Goal: Task Accomplishment & Management: Manage account settings

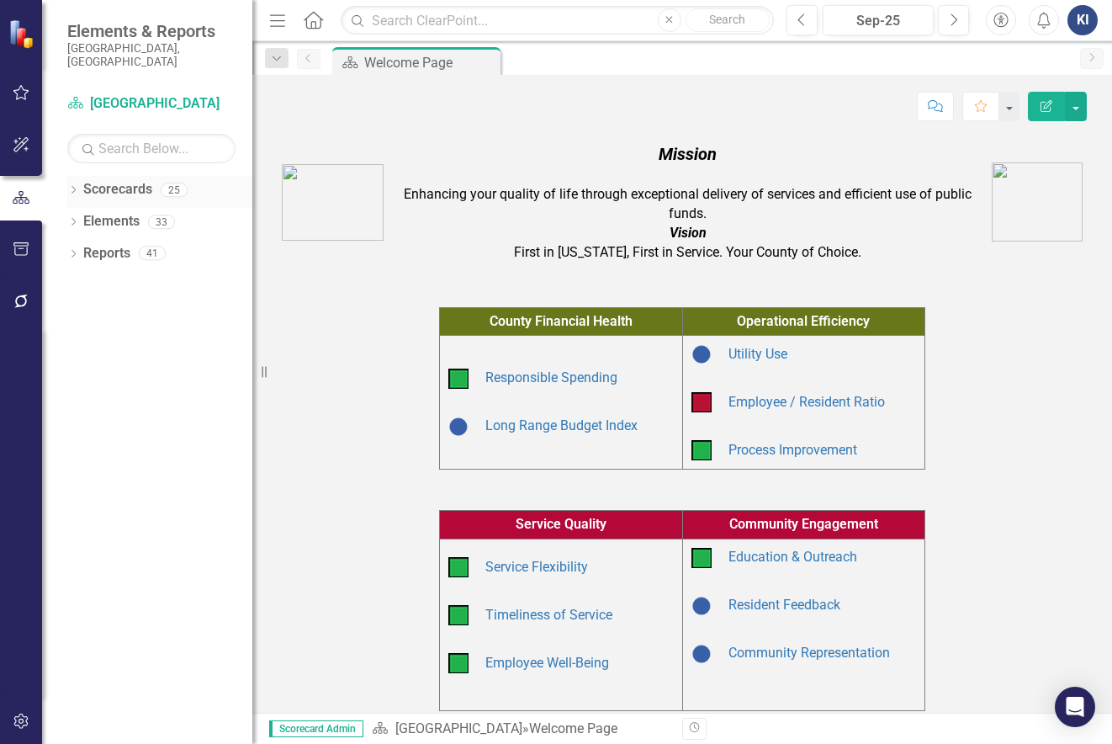
click at [73, 176] on div "Dropdown Scorecards 25" at bounding box center [159, 192] width 185 height 32
click at [72, 185] on div "Dropdown" at bounding box center [73, 192] width 12 height 14
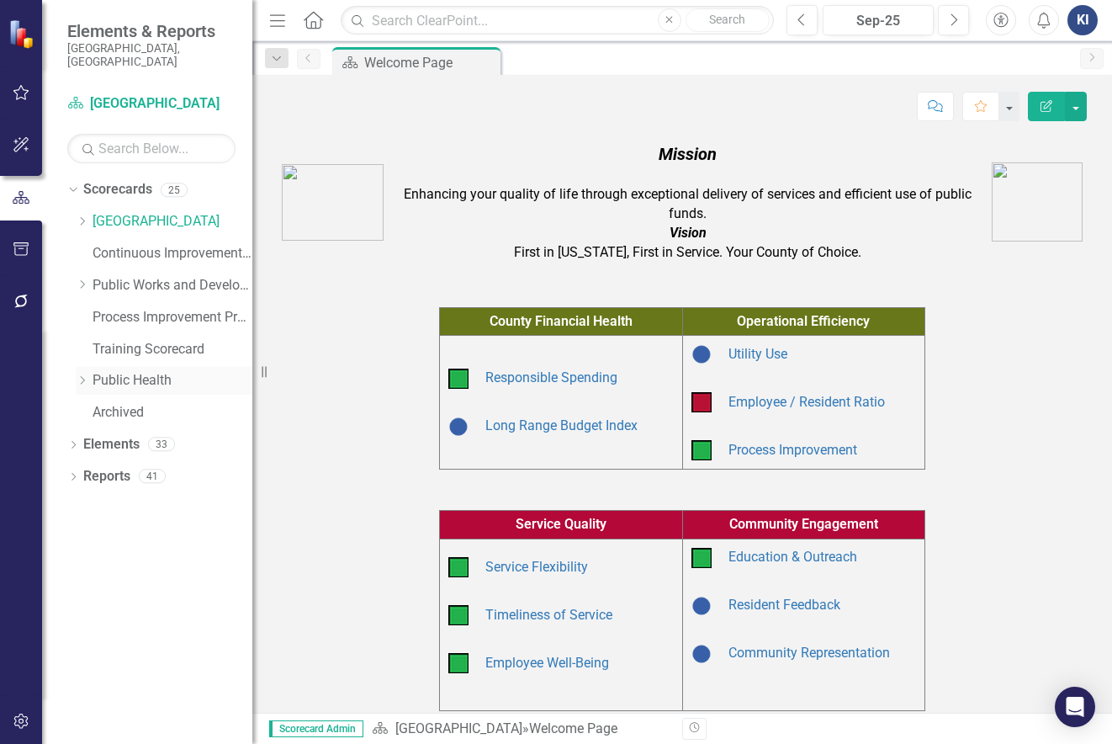
click at [88, 367] on div "Dropdown Public Health" at bounding box center [164, 381] width 177 height 28
click at [79, 375] on icon "Dropdown" at bounding box center [82, 380] width 13 height 10
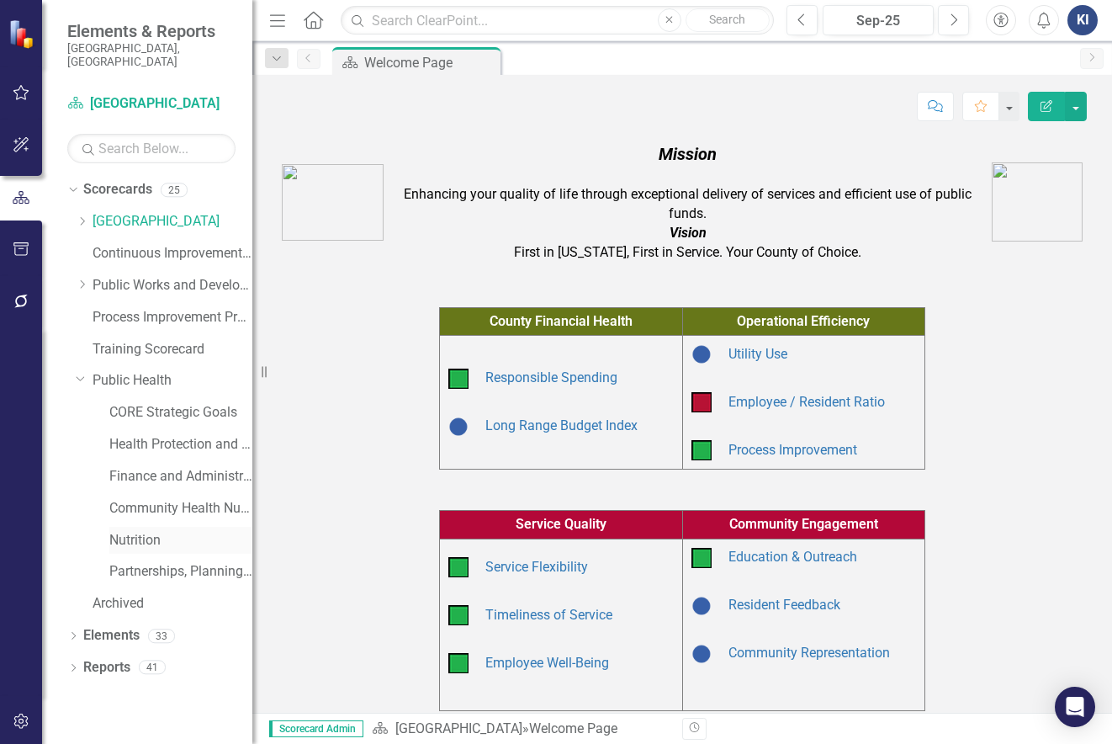
click at [195, 534] on link "Nutrition" at bounding box center [180, 540] width 143 height 19
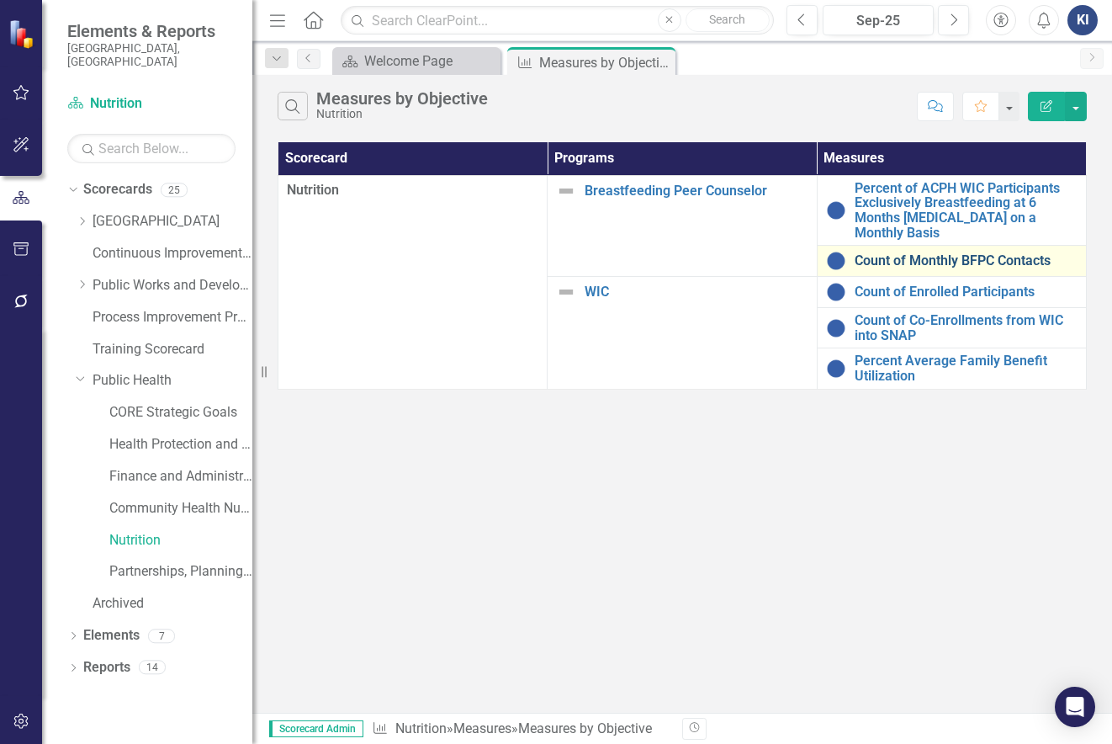
click at [951, 262] on link "Count of Monthly BFPC Contacts" at bounding box center [966, 260] width 223 height 15
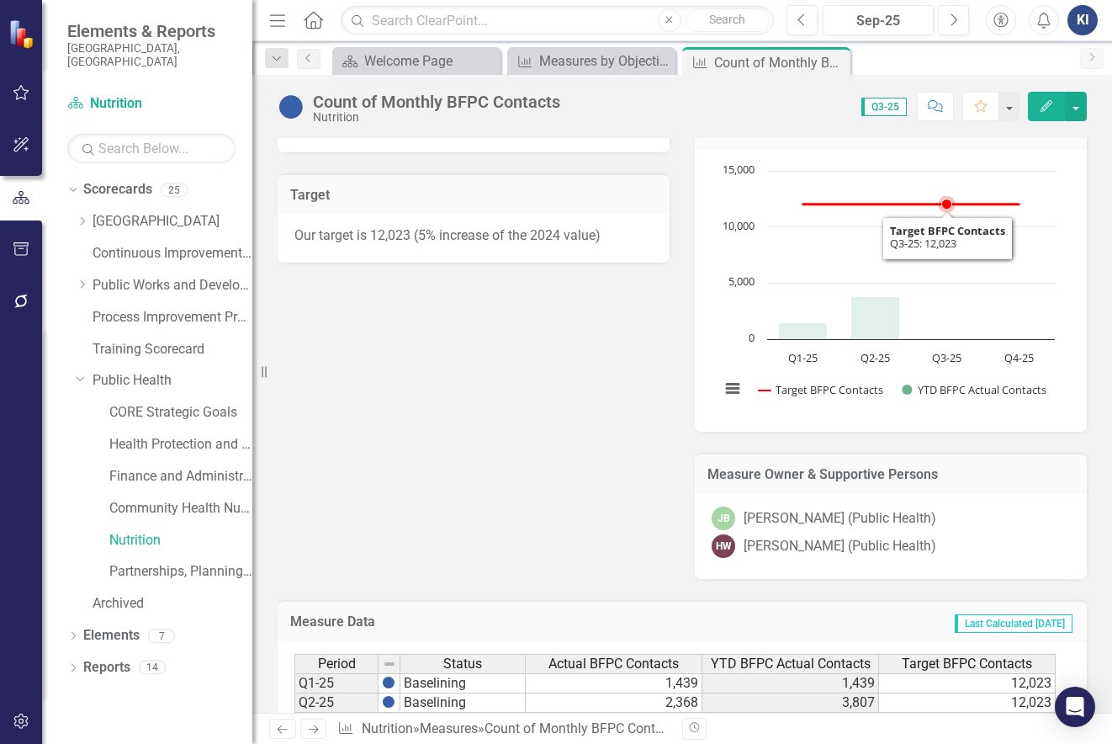
scroll to position [757, 0]
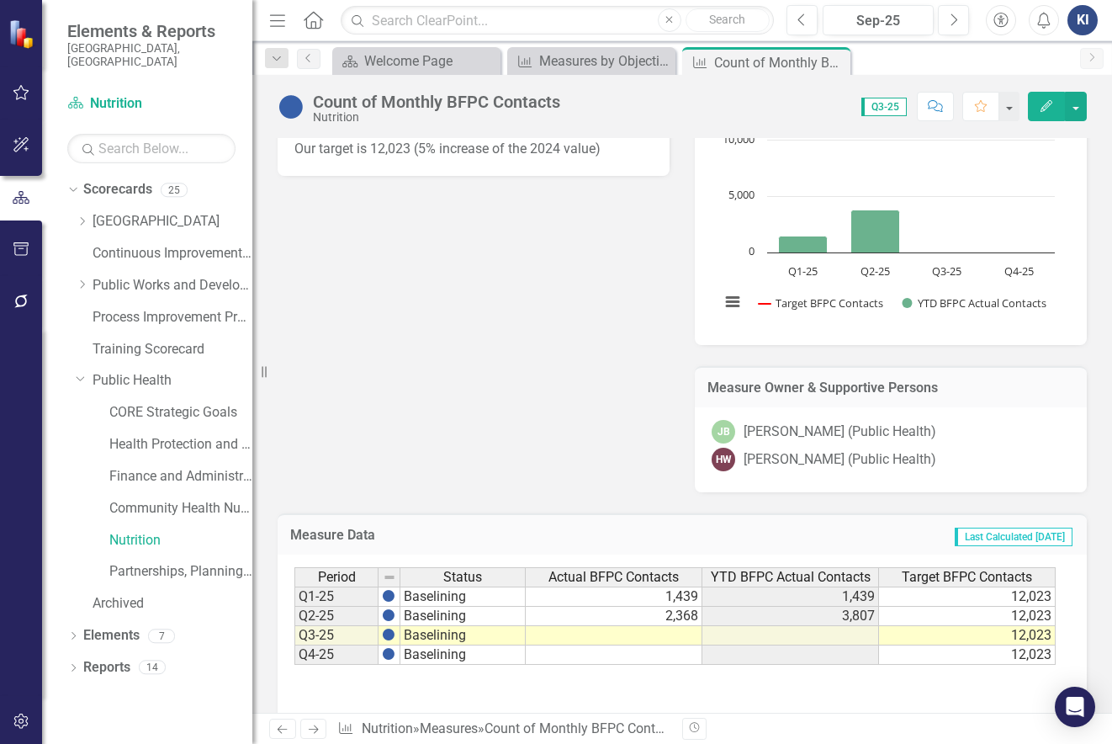
click at [640, 623] on td "2,368" at bounding box center [614, 616] width 177 height 19
click at [648, 639] on td at bounding box center [614, 635] width 177 height 19
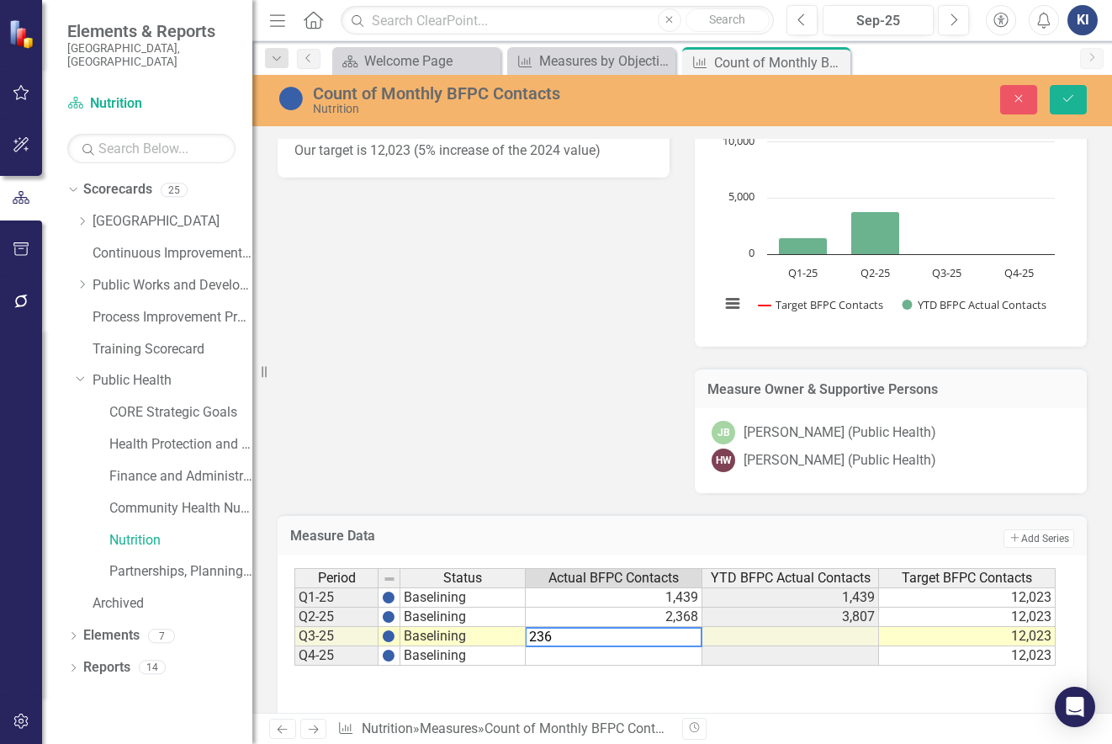
type textarea "2365"
click at [835, 637] on td at bounding box center [790, 636] width 177 height 19
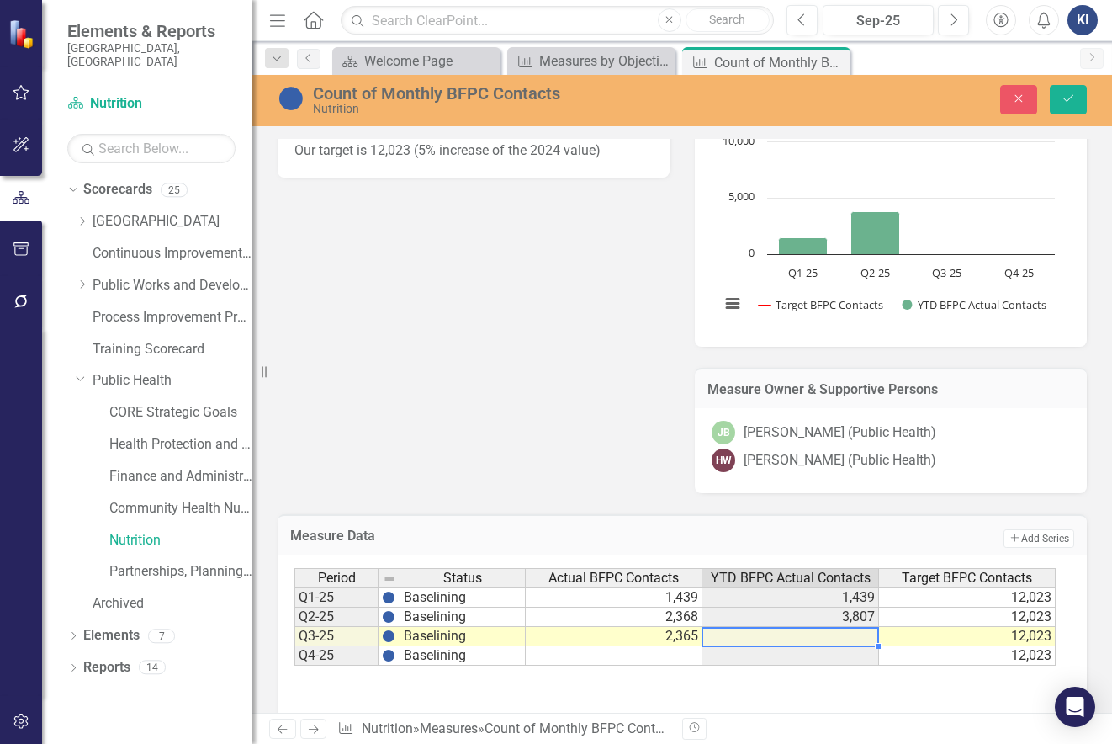
click at [835, 637] on td at bounding box center [790, 636] width 177 height 19
click at [845, 624] on td "3,807" at bounding box center [790, 616] width 177 height 19
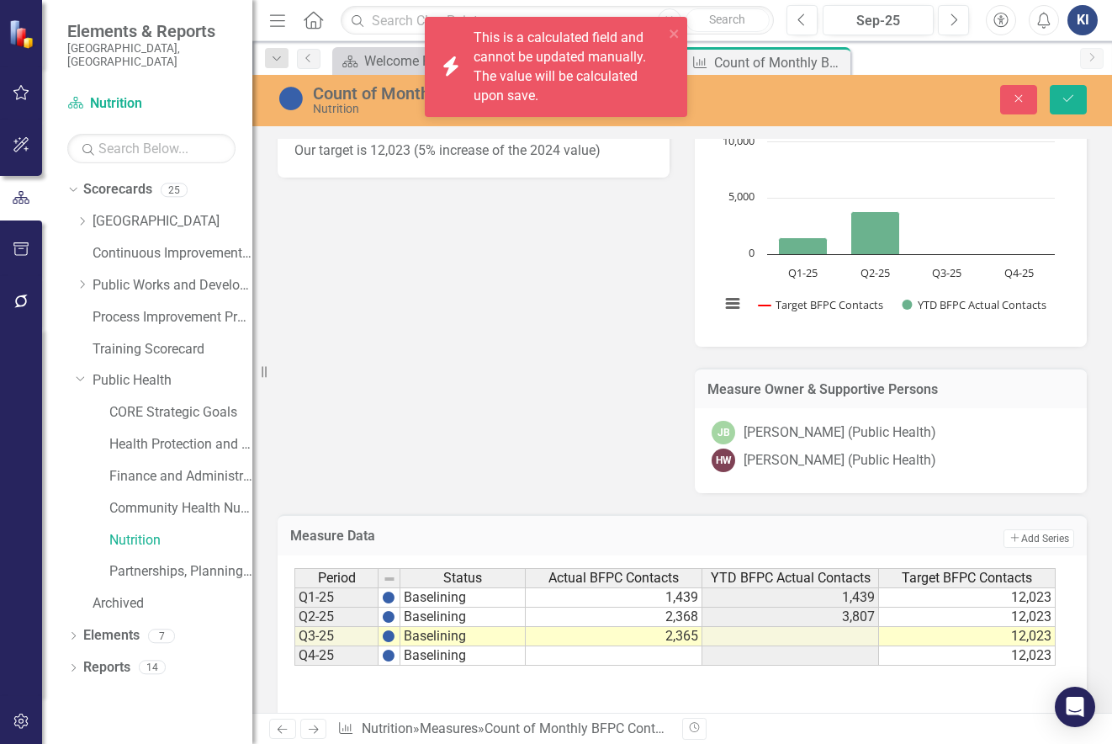
click at [830, 686] on div "Period Status Actual BFPC Contacts YTD BFPC Actual Contacts Target BFPC Contact…" at bounding box center [682, 652] width 776 height 168
click at [1063, 94] on icon "Save" at bounding box center [1068, 99] width 15 height 12
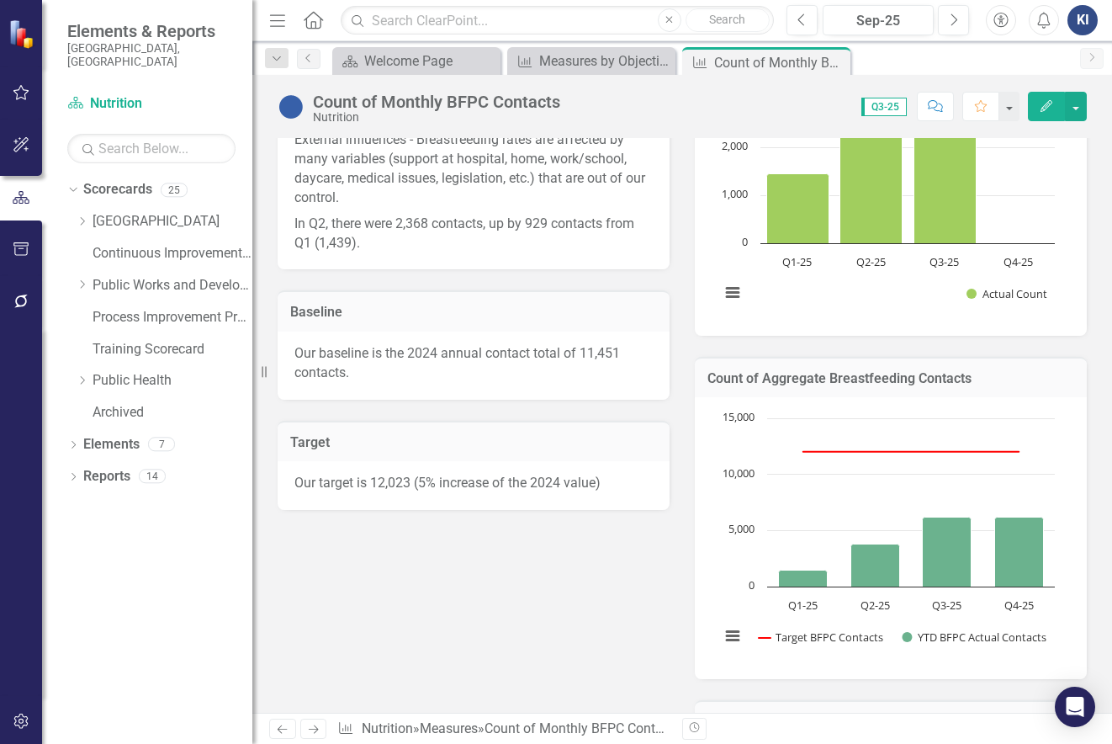
scroll to position [337, 0]
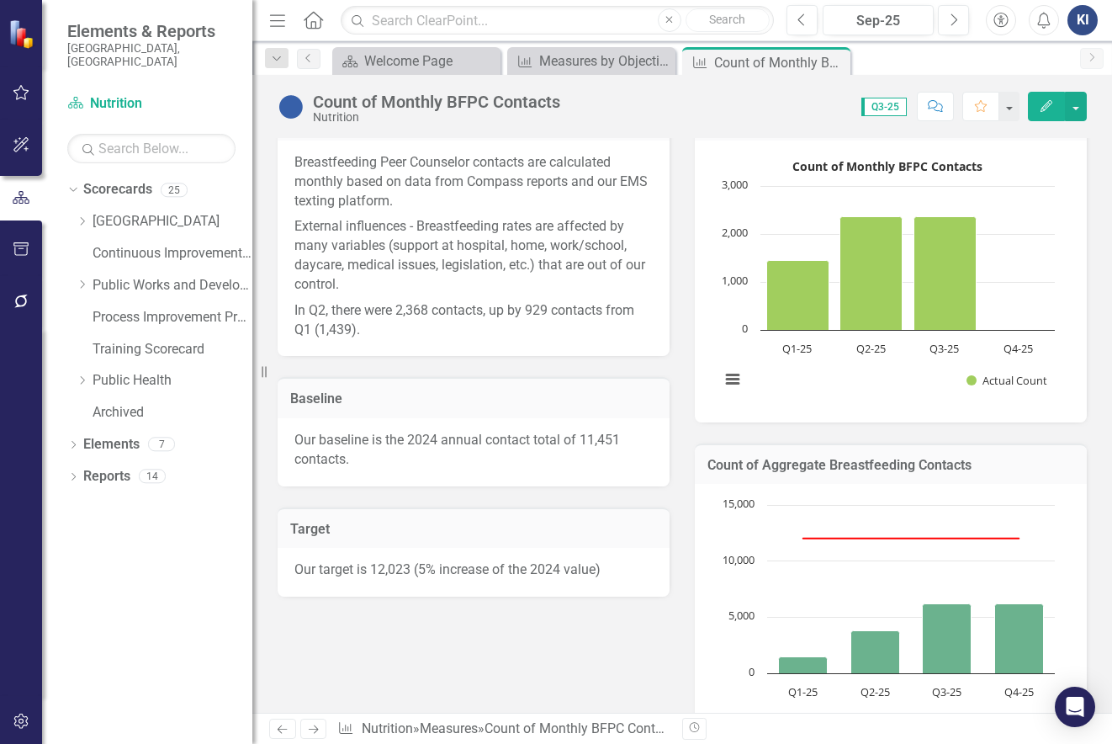
click at [395, 321] on p "In Q2, there were 2,368 contacts, up by 929 contacts from Q1 (1,439)." at bounding box center [473, 319] width 358 height 42
click at [396, 315] on p "In Q2, there were 2,368 contacts, up by 929 contacts from Q1 (1,439)." at bounding box center [473, 319] width 358 height 42
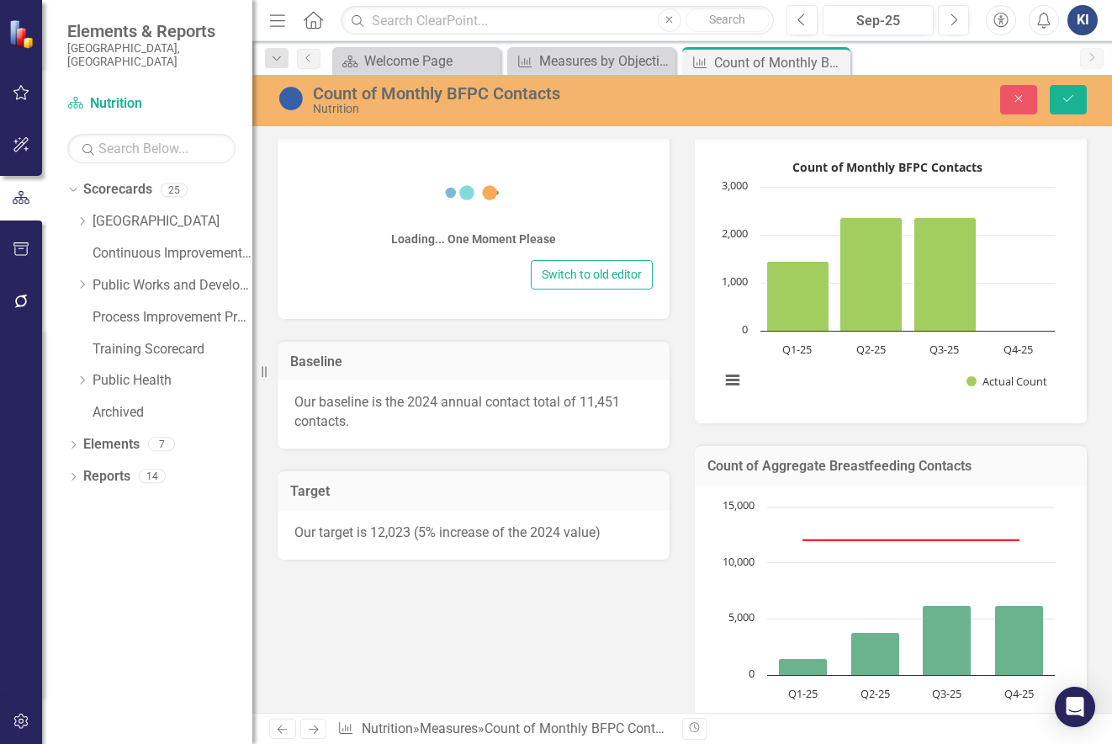
click at [396, 315] on div "Loading... One Moment Please Switch to old editor" at bounding box center [474, 230] width 392 height 177
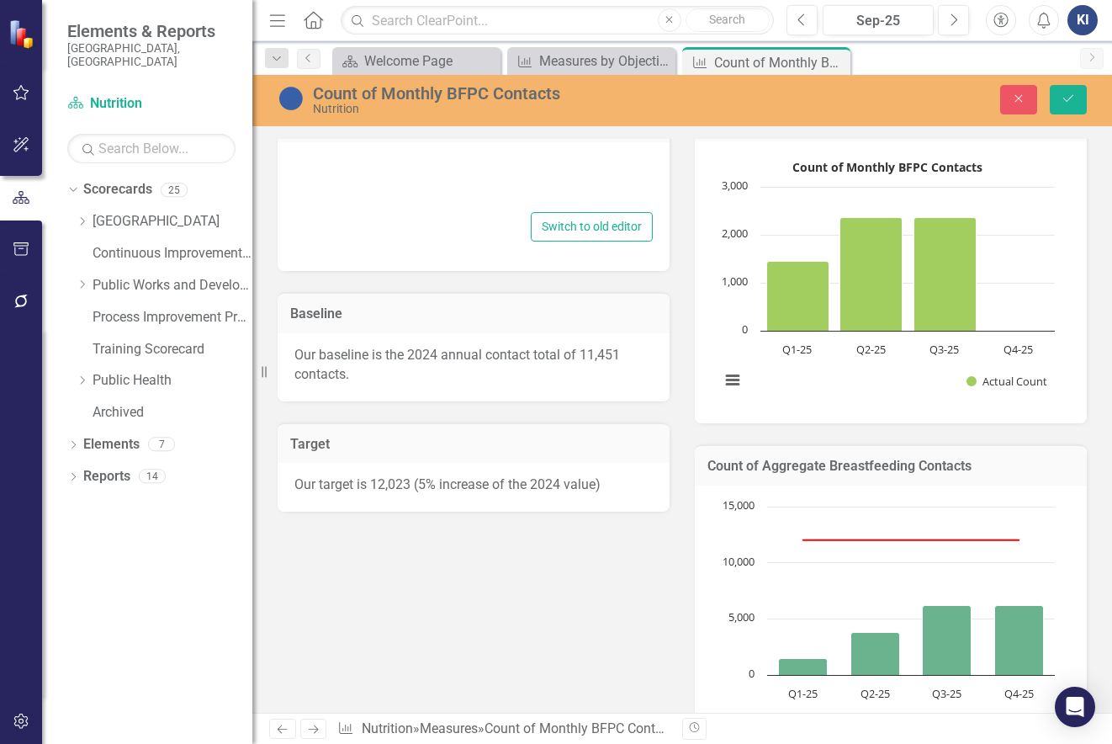
type textarea "<p>Breastfeeding Peer Counselor contacts are calculated monthly based on data f…"
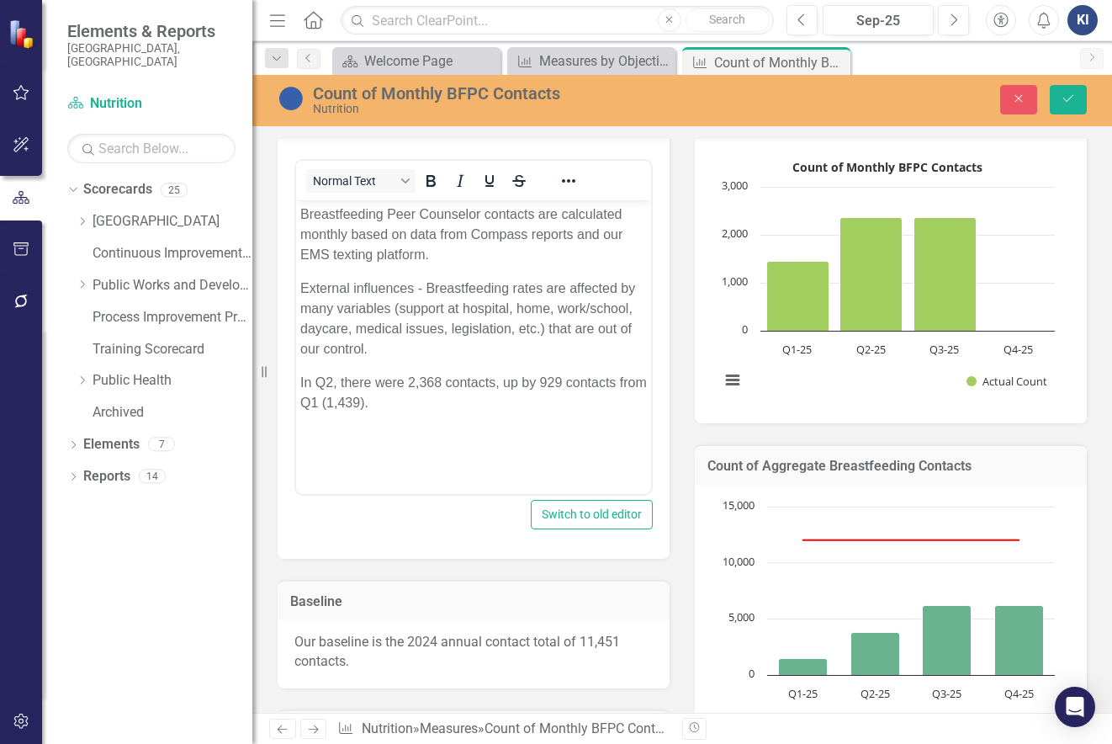
scroll to position [0, 0]
click at [331, 379] on p "In Q2, there were 2,368 contacts, up by 929 contacts from Q1 (1,439)." at bounding box center [473, 392] width 347 height 40
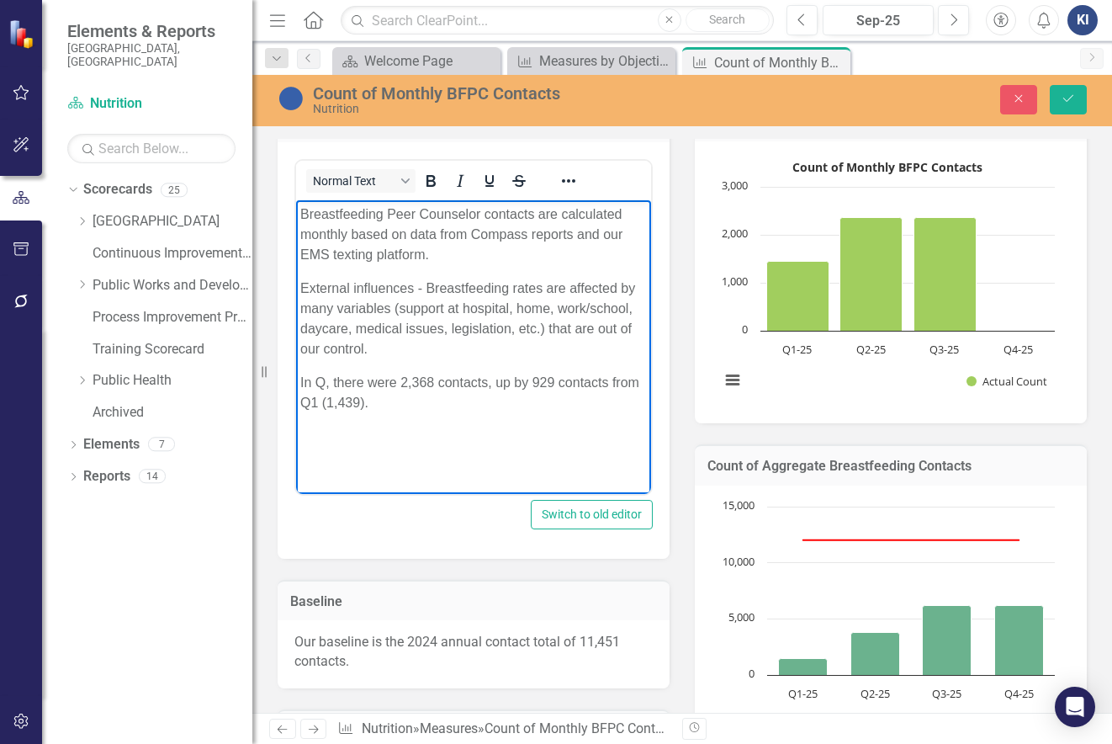
click at [401, 379] on p "In Q, there were 2,368 contacts, up by 929 contacts from Q1 (1,439)." at bounding box center [473, 392] width 347 height 40
click at [324, 382] on p "In Q, there were an additional 2,365 contacts, up by 929 contacts from Q1 (1,43…" at bounding box center [473, 392] width 347 height 40
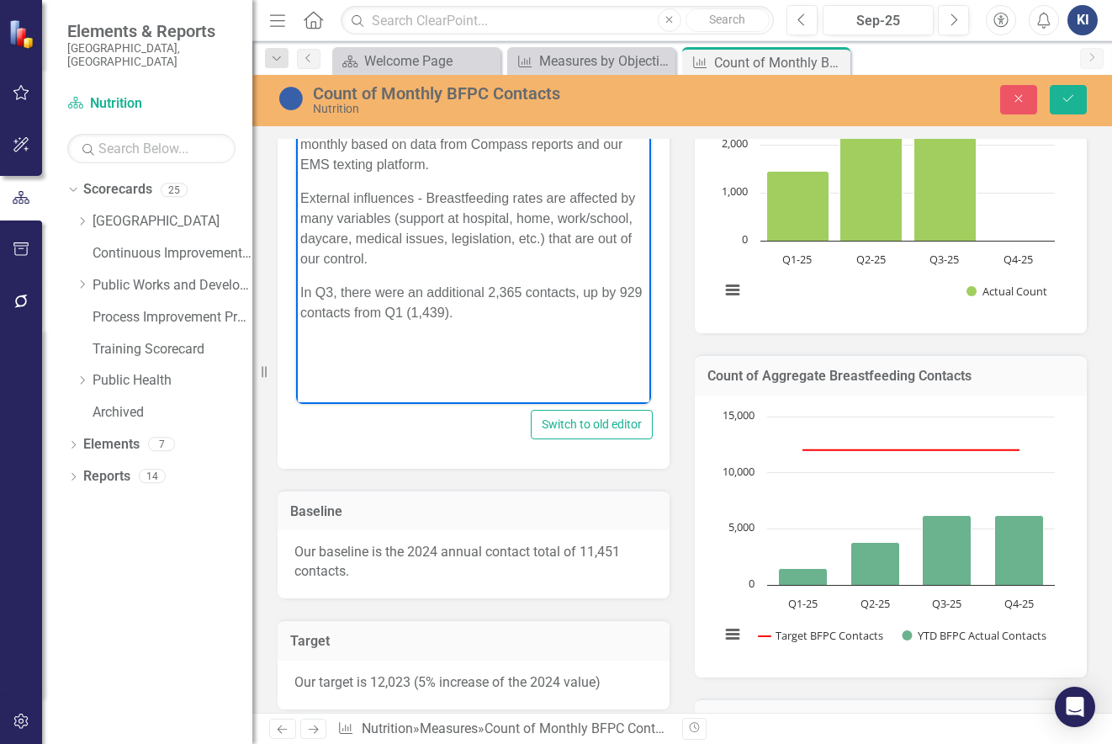
scroll to position [421, 0]
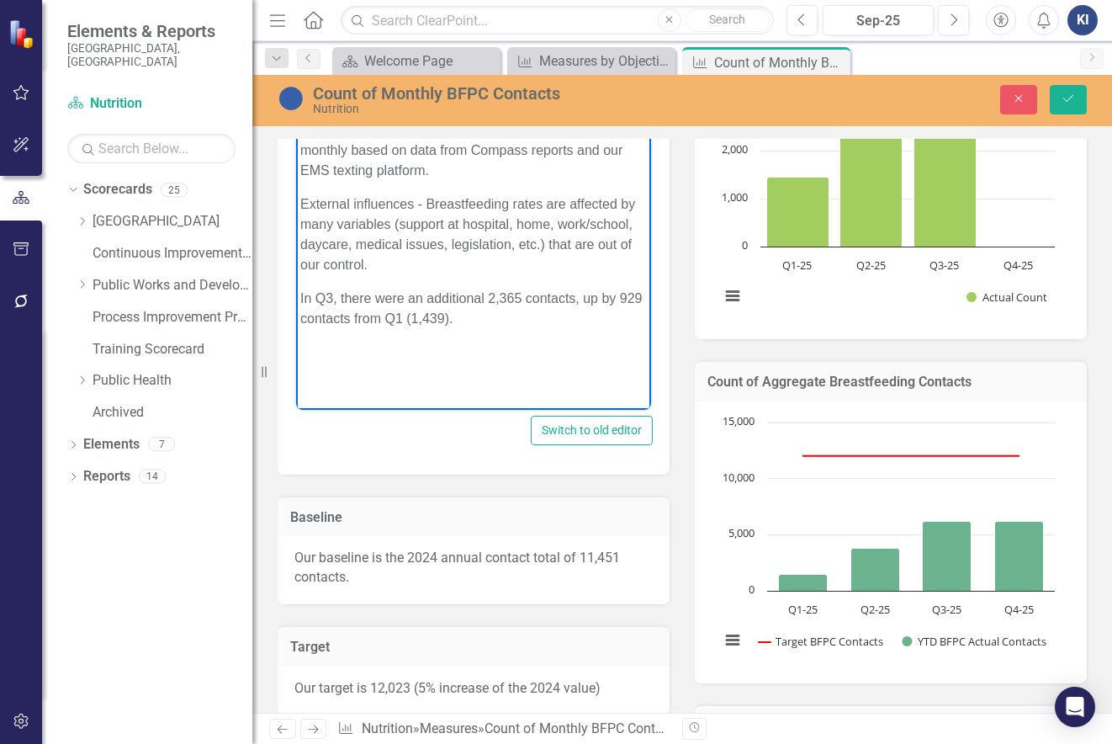
click at [581, 300] on p "In Q3, there were an additional 2,365 contacts, up by 929 contacts from Q1 (1,4…" at bounding box center [473, 308] width 347 height 40
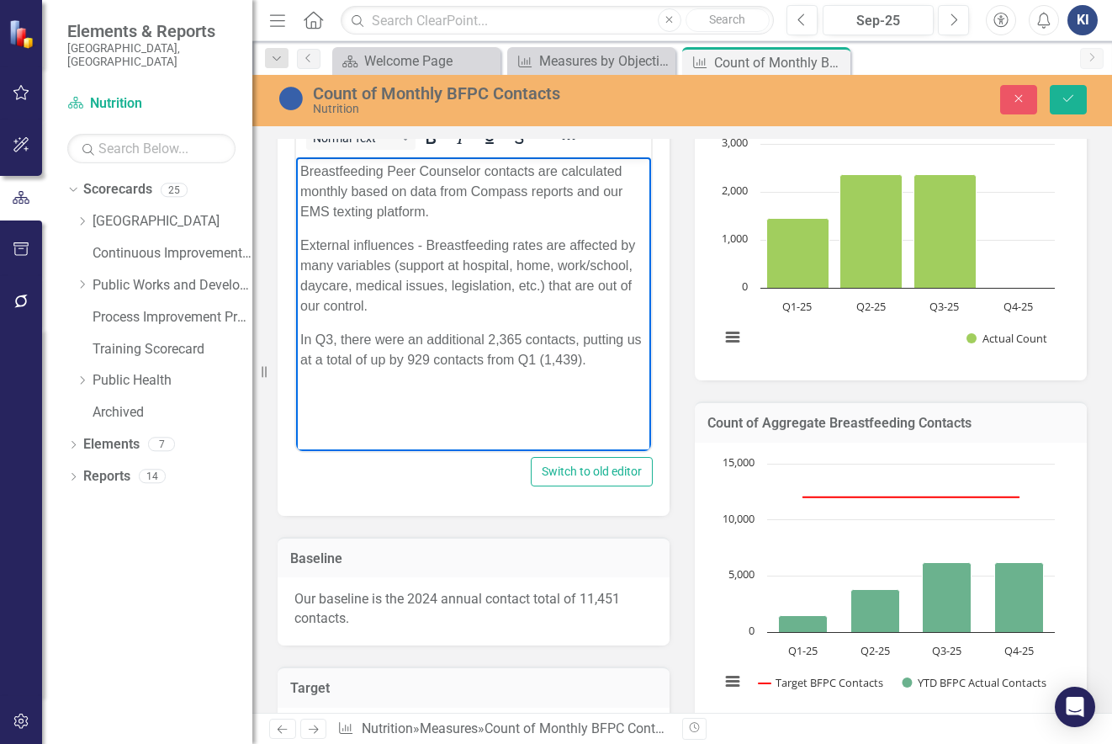
scroll to position [337, 0]
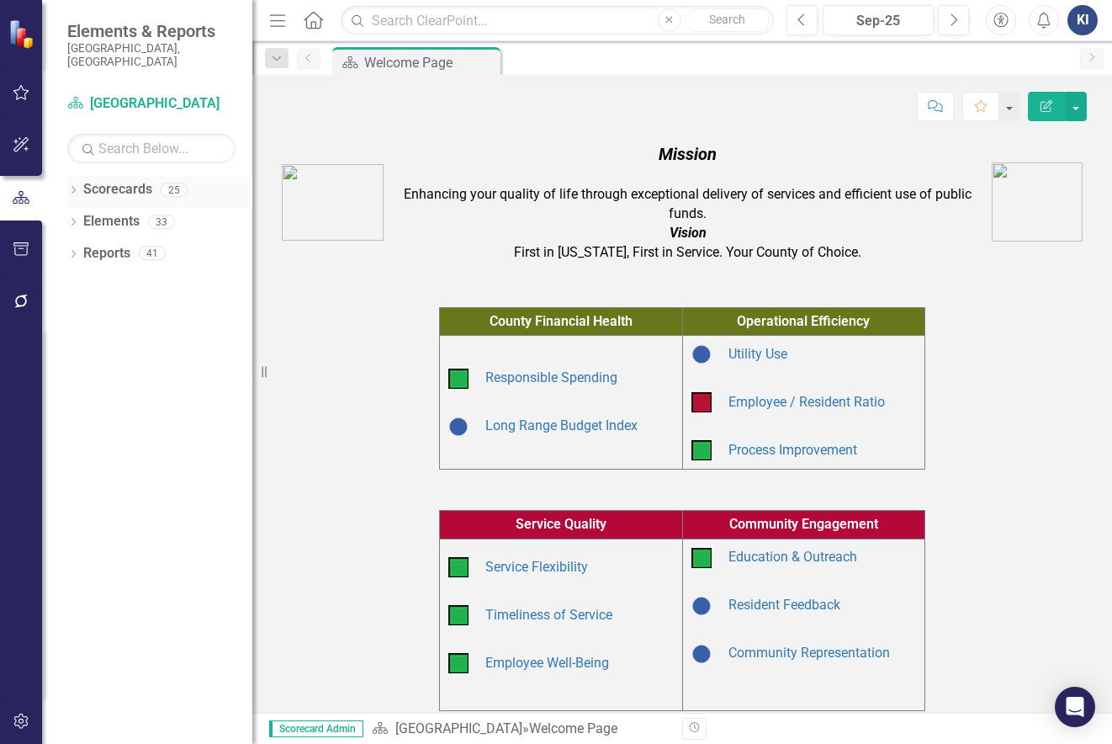
click at [72, 187] on icon "Dropdown" at bounding box center [73, 191] width 12 height 9
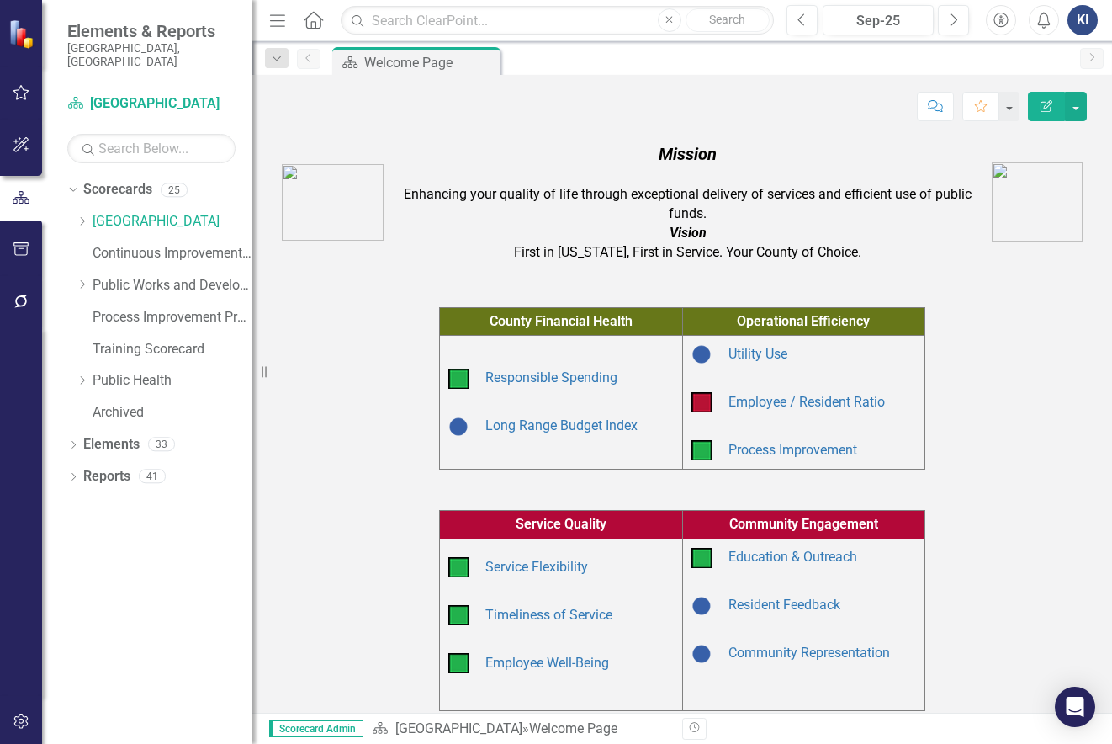
click at [75, 363] on div "Dropdown Scorecards 25 Dropdown Arapahoe County Provide Essential and Mandated …" at bounding box center [159, 303] width 185 height 255
click at [83, 375] on icon "Dropdown" at bounding box center [82, 380] width 13 height 10
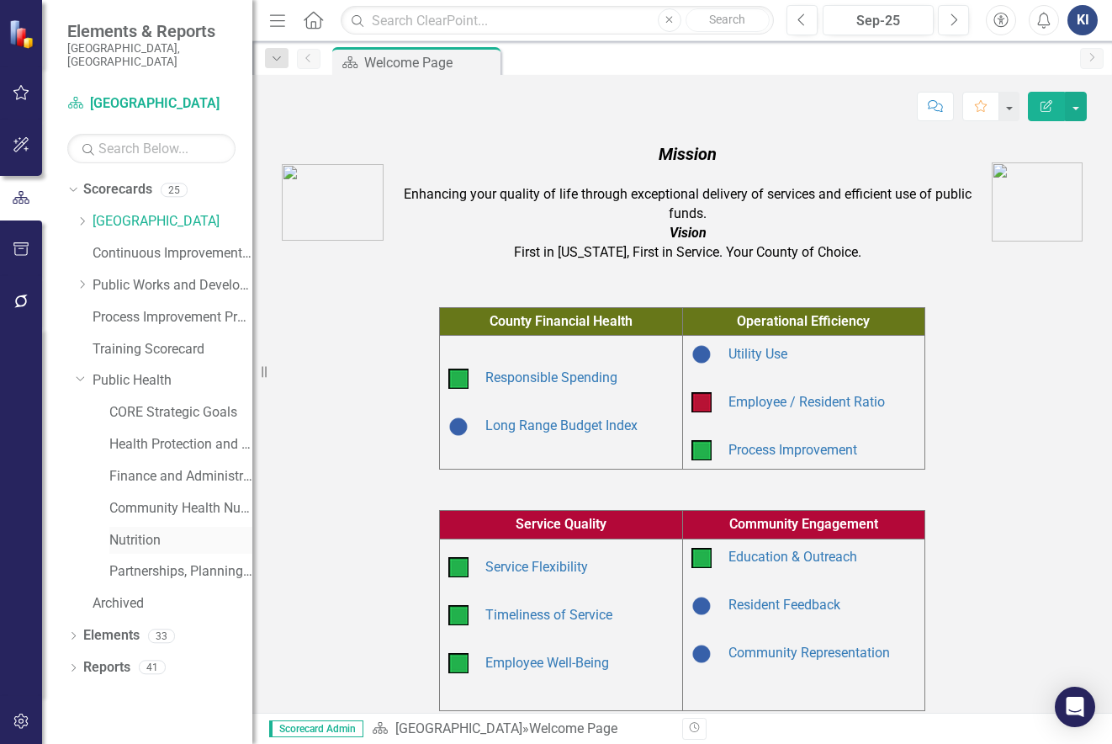
click at [185, 531] on link "Nutrition" at bounding box center [180, 540] width 143 height 19
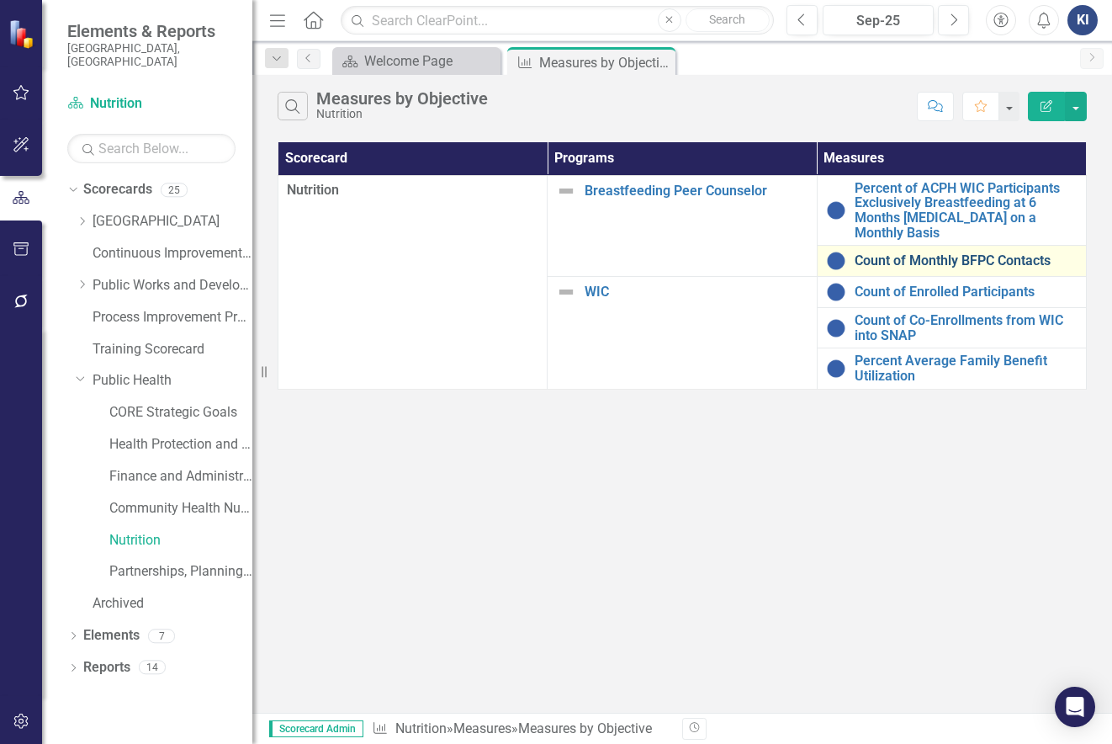
click at [893, 264] on link "Count of Monthly BFPC Contacts" at bounding box center [966, 260] width 223 height 15
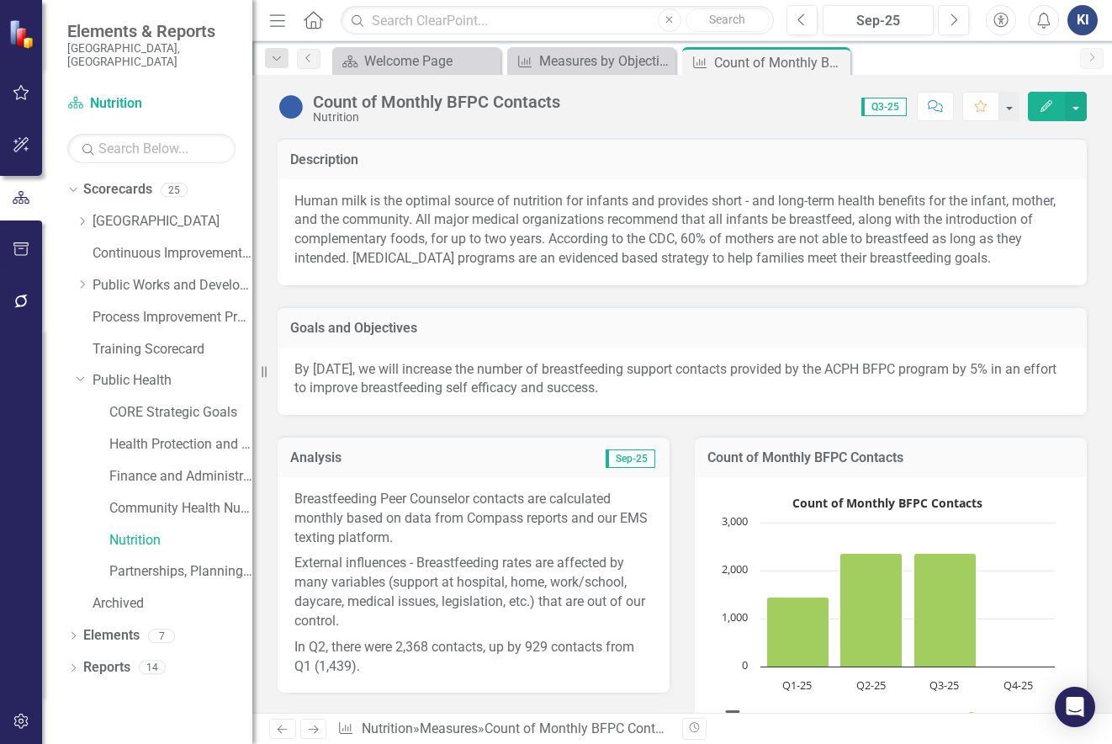
click at [397, 655] on p "In Q2, there were 2,368 contacts, up by 929 contacts from Q1 (1,439)." at bounding box center [473, 655] width 358 height 42
click at [465, 650] on p "In Q2, there were 2,368 contacts, up by 929 contacts from Q1 (1,439)." at bounding box center [473, 655] width 358 height 42
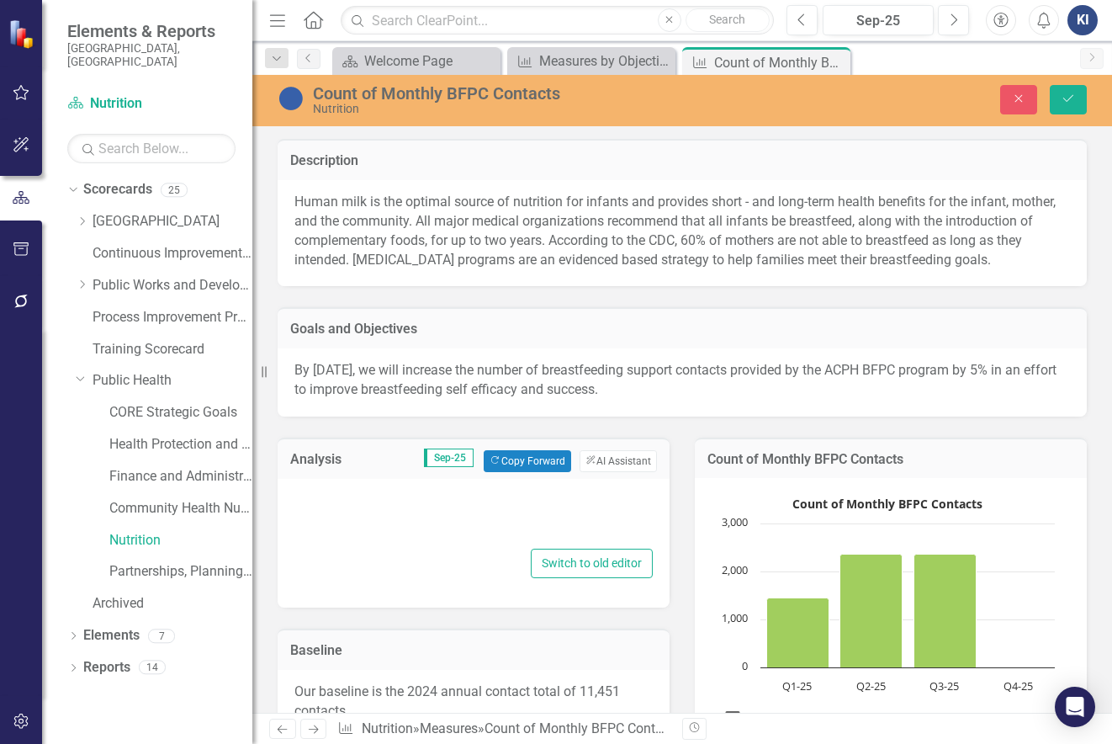
type textarea "<p>Breastfeeding Peer Counselor contacts are calculated monthly based on data f…"
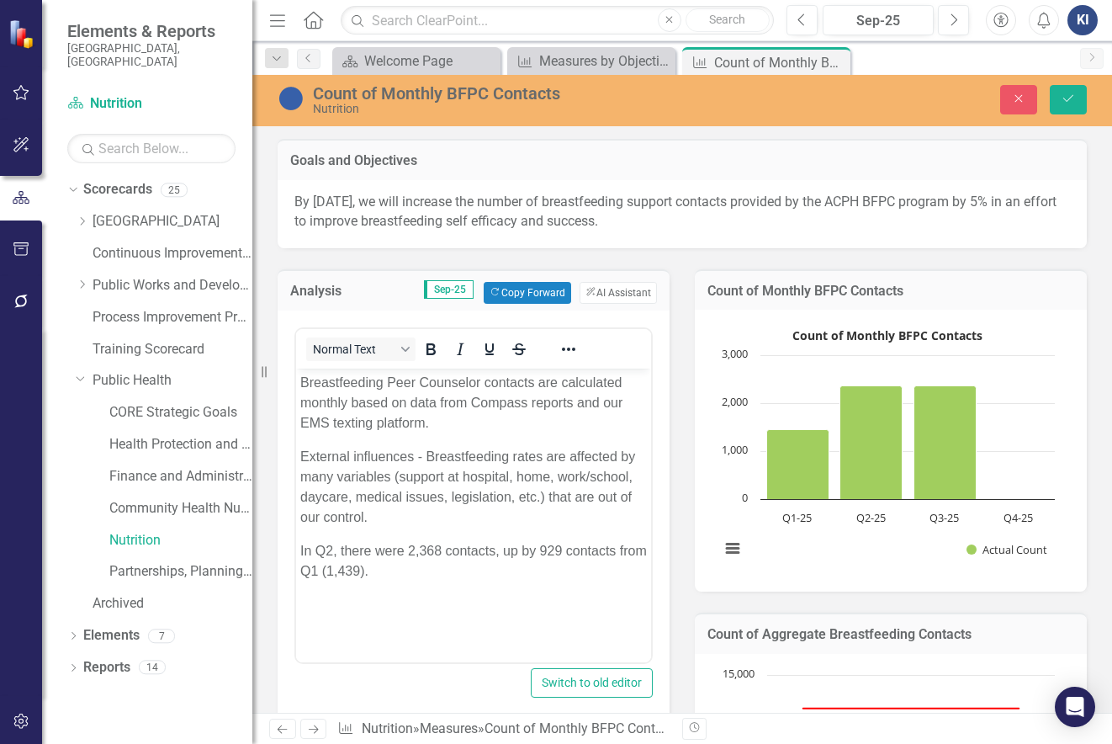
scroll to position [252, 0]
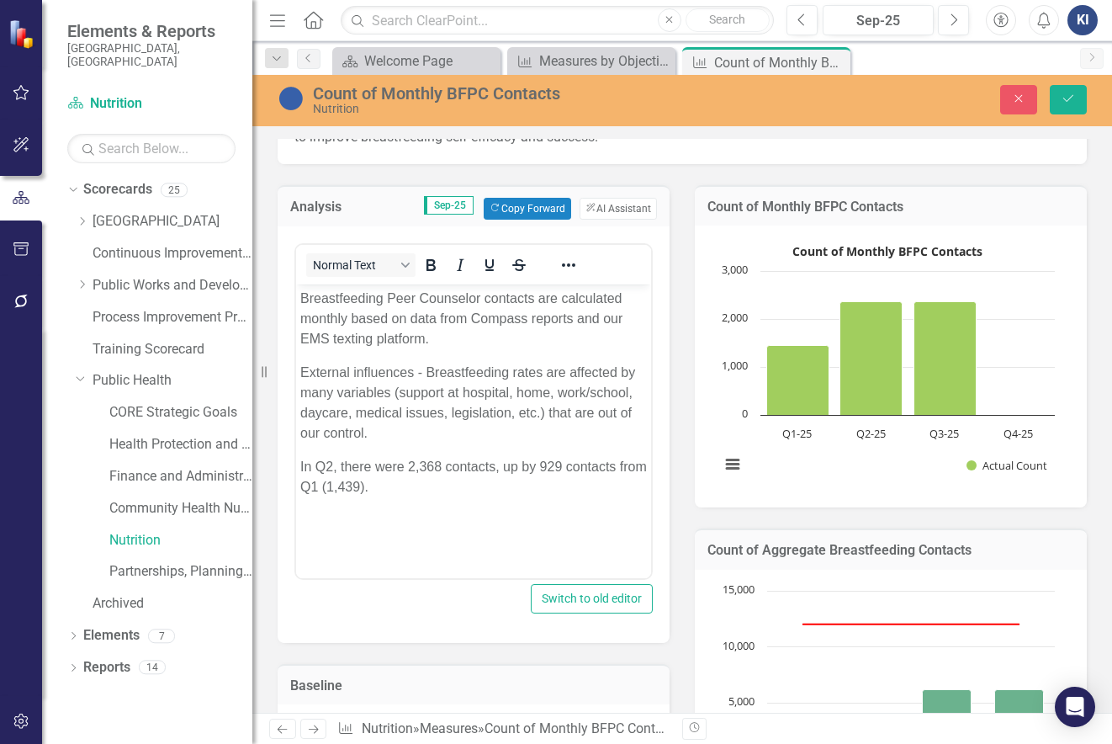
click at [502, 466] on p "In Q2, there were 2,368 contacts, up by 929 contacts from Q1 (1,439)." at bounding box center [473, 476] width 347 height 40
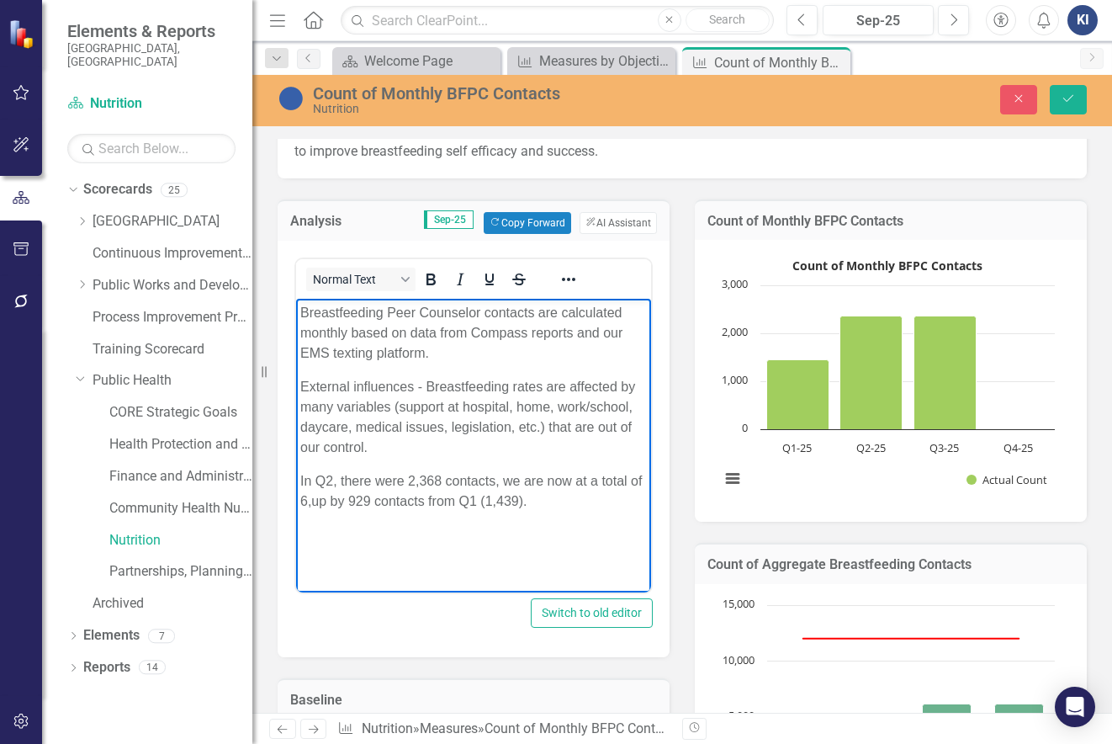
scroll to position [168, 0]
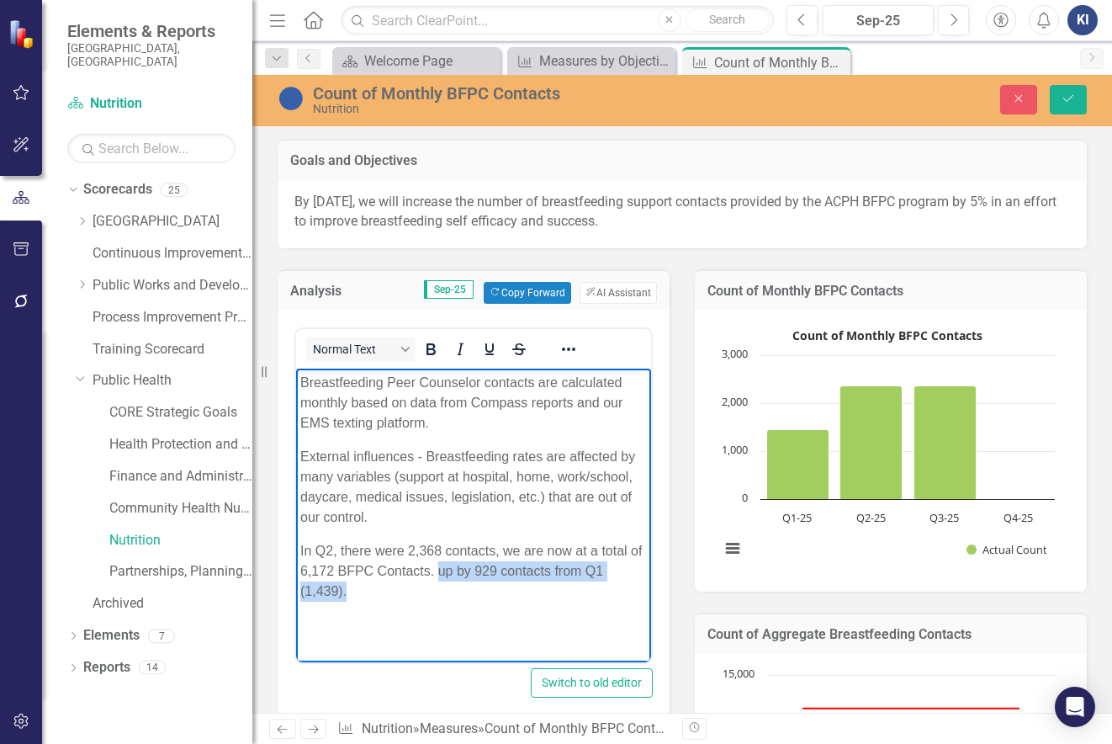
drag, startPoint x: 399, startPoint y: 593, endPoint x: 453, endPoint y: 573, distance: 58.3
click at [453, 573] on p "In Q2, there were 2,368 contacts, we are now at a total of 6,172 BFPC Contacts.…" at bounding box center [473, 570] width 347 height 61
click at [499, 593] on body "Breastfeeding Peer Counselor contacts are calculated monthly based on data from…" at bounding box center [473, 494] width 355 height 252
click at [331, 549] on p "In Q2, there were 2,368 contacts, we are now at a total of 6,172 BFPC contacts." at bounding box center [473, 560] width 347 height 40
click at [404, 552] on p "In Q3, there were 2,368 contacts, we are now at a total of 6,172 BFPC contacts." at bounding box center [473, 560] width 347 height 40
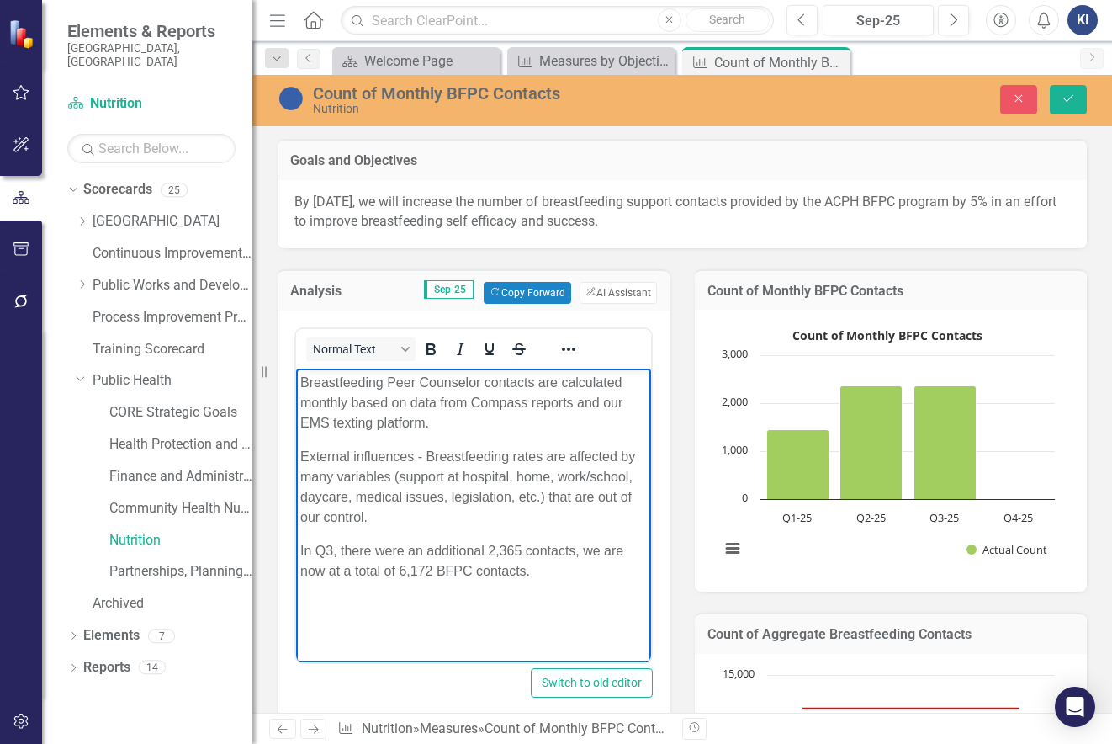
click at [546, 568] on p "In Q3, there were an additional 2,365 contacts, we are now at a total of 6,172 …" at bounding box center [473, 560] width 347 height 40
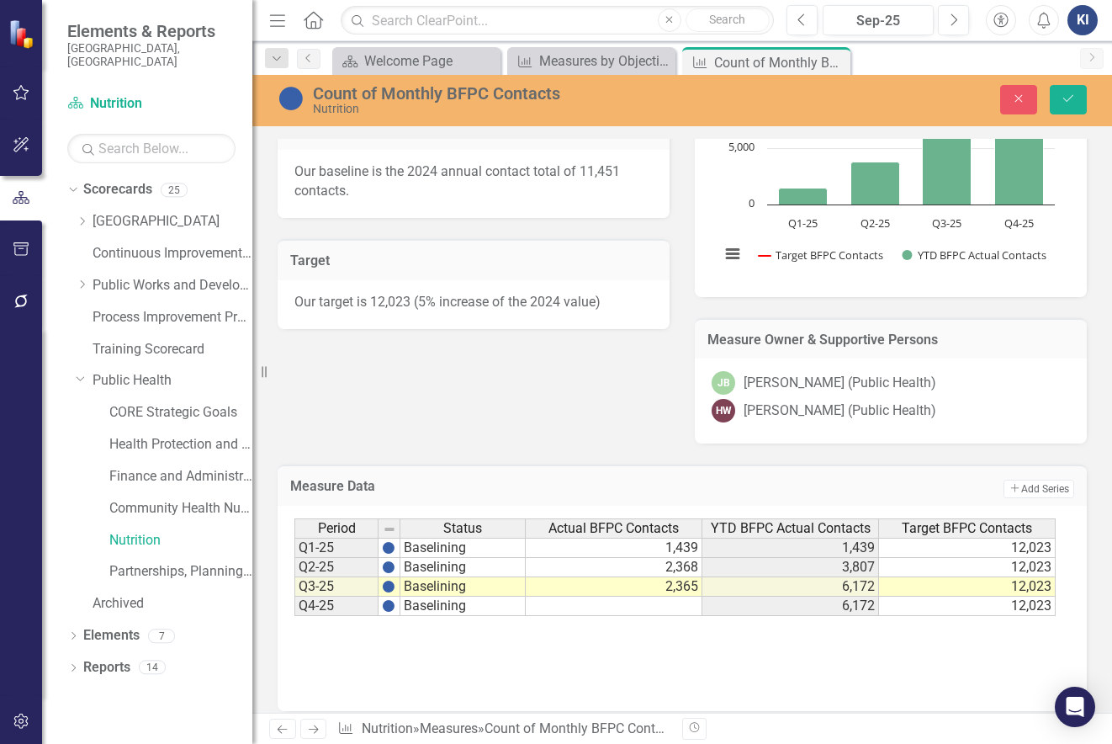
scroll to position [932, 0]
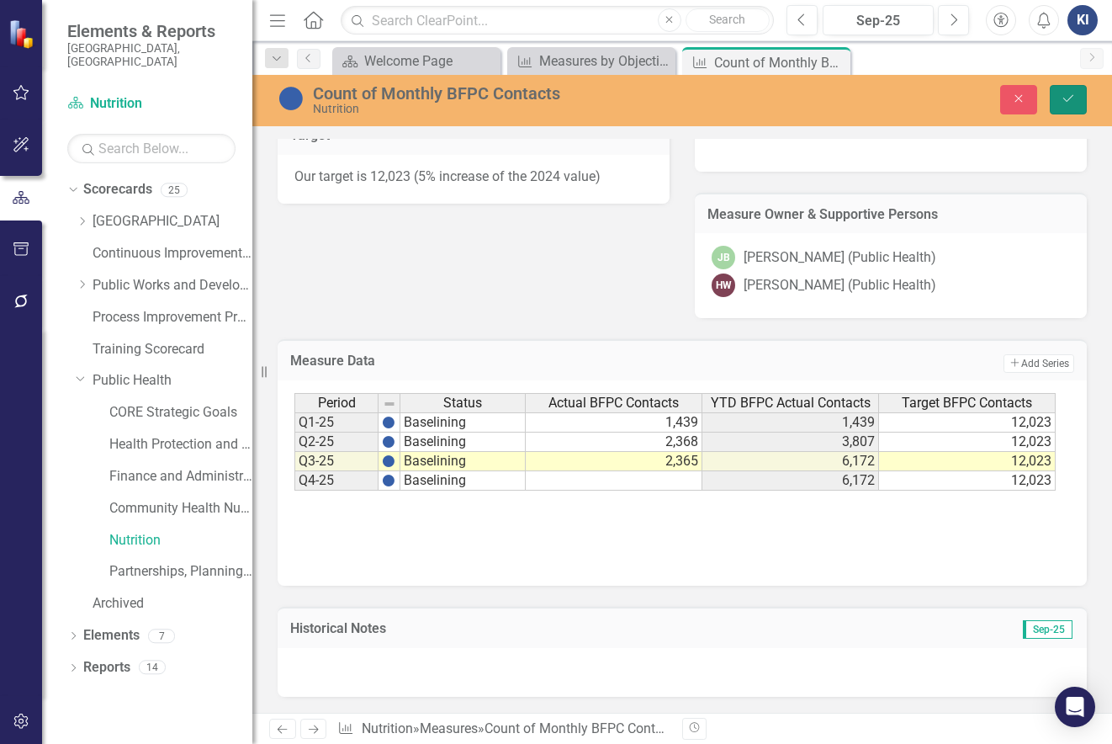
click at [1072, 101] on icon "Save" at bounding box center [1068, 99] width 15 height 12
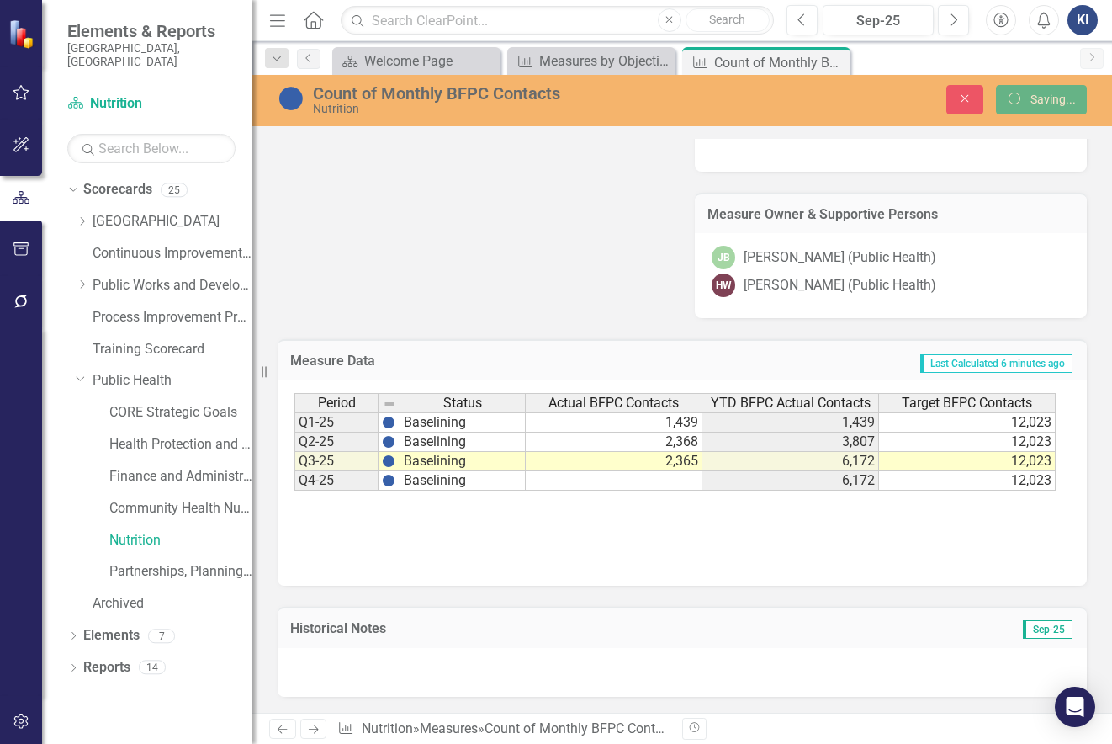
scroll to position [731, 0]
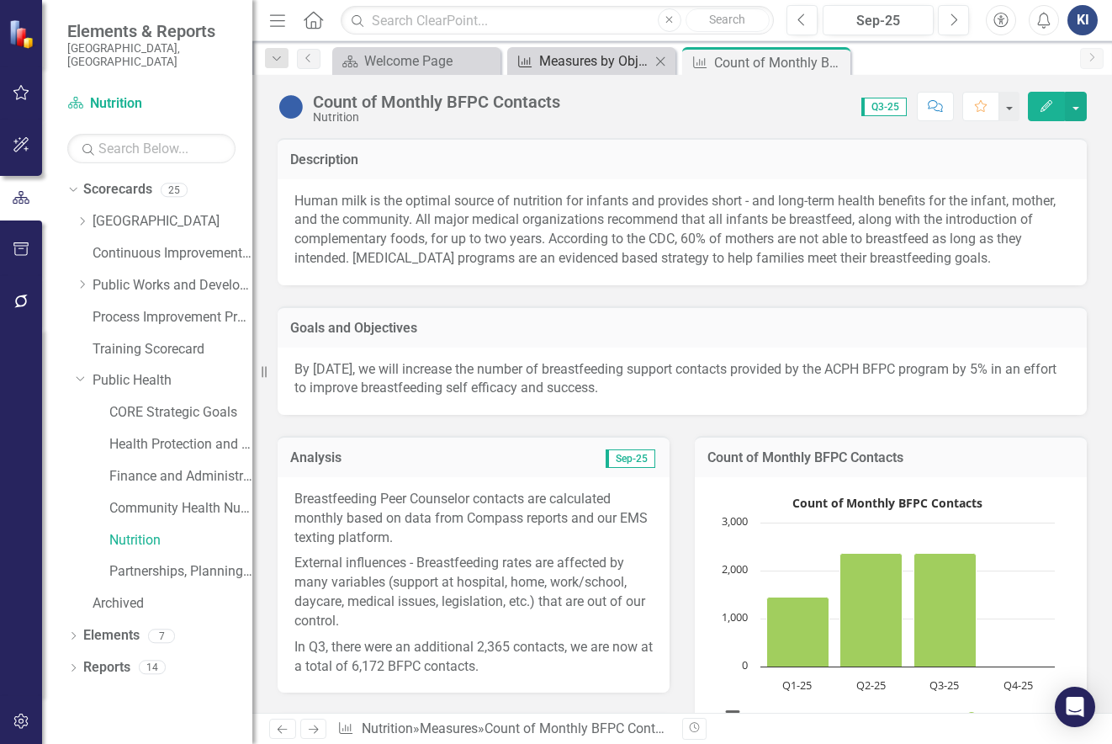
click at [579, 61] on div "Measures by Objective" at bounding box center [594, 60] width 111 height 21
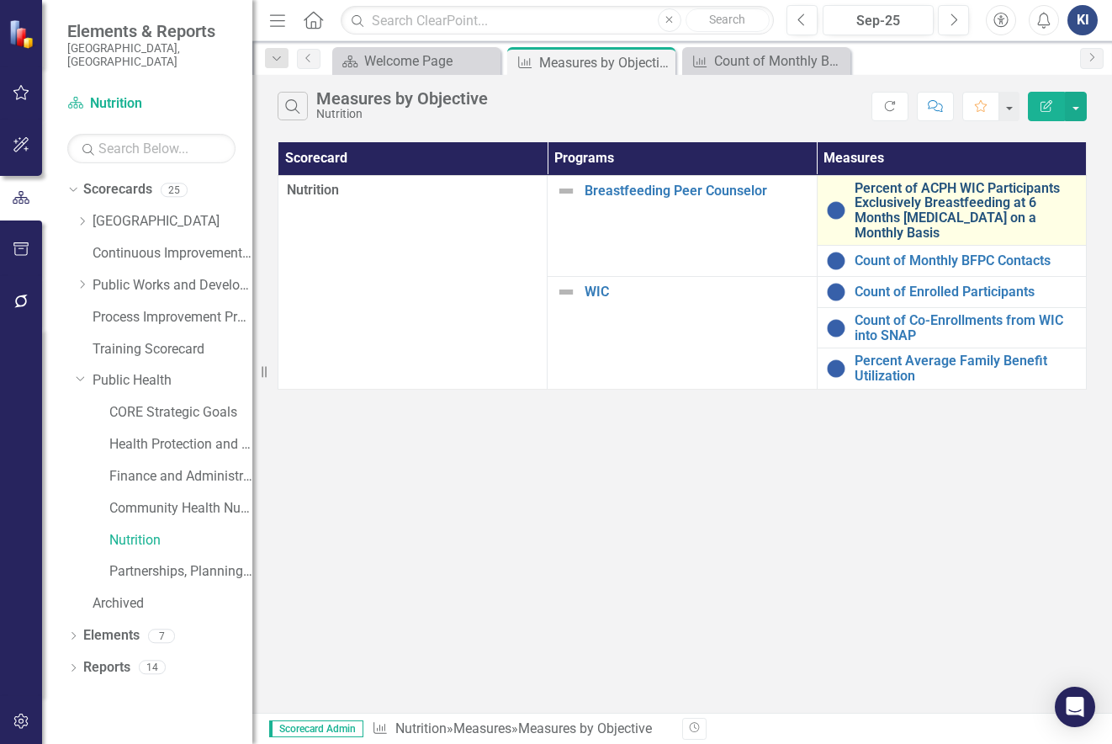
click at [960, 215] on link "Percent of ACPH WIC Participants Exclusively Breastfeeding at 6 Months [MEDICAL…" at bounding box center [966, 210] width 223 height 59
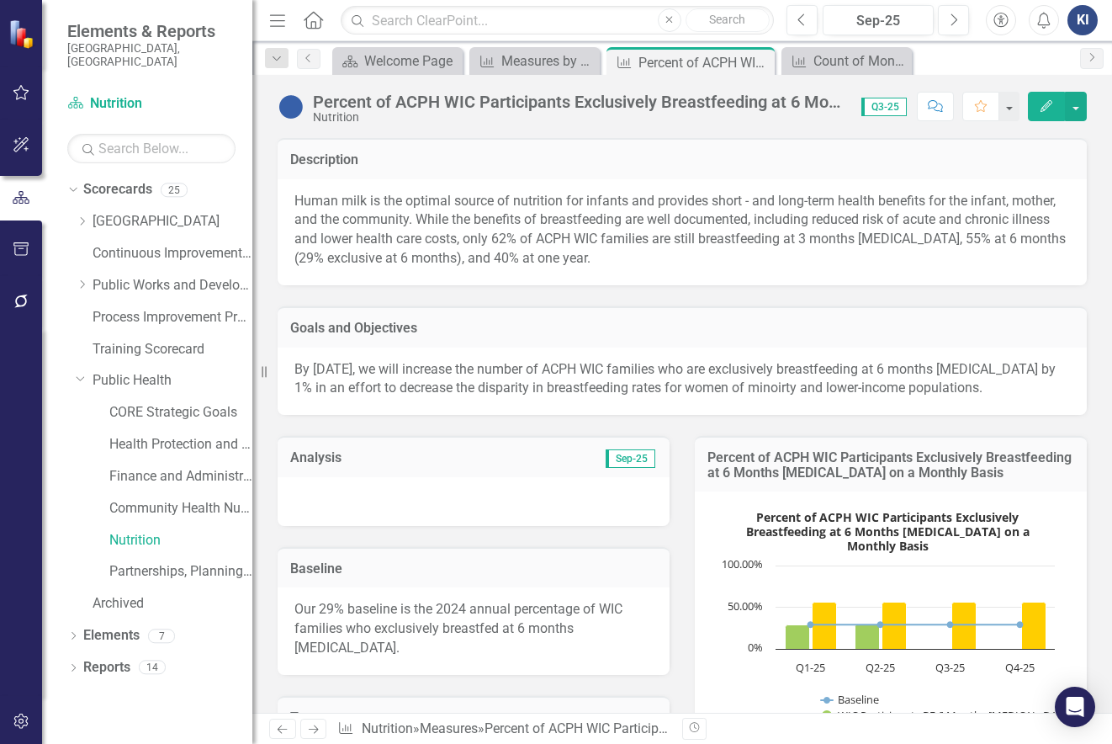
click at [547, 496] on div at bounding box center [474, 501] width 392 height 49
click at [551, 512] on div at bounding box center [474, 501] width 392 height 49
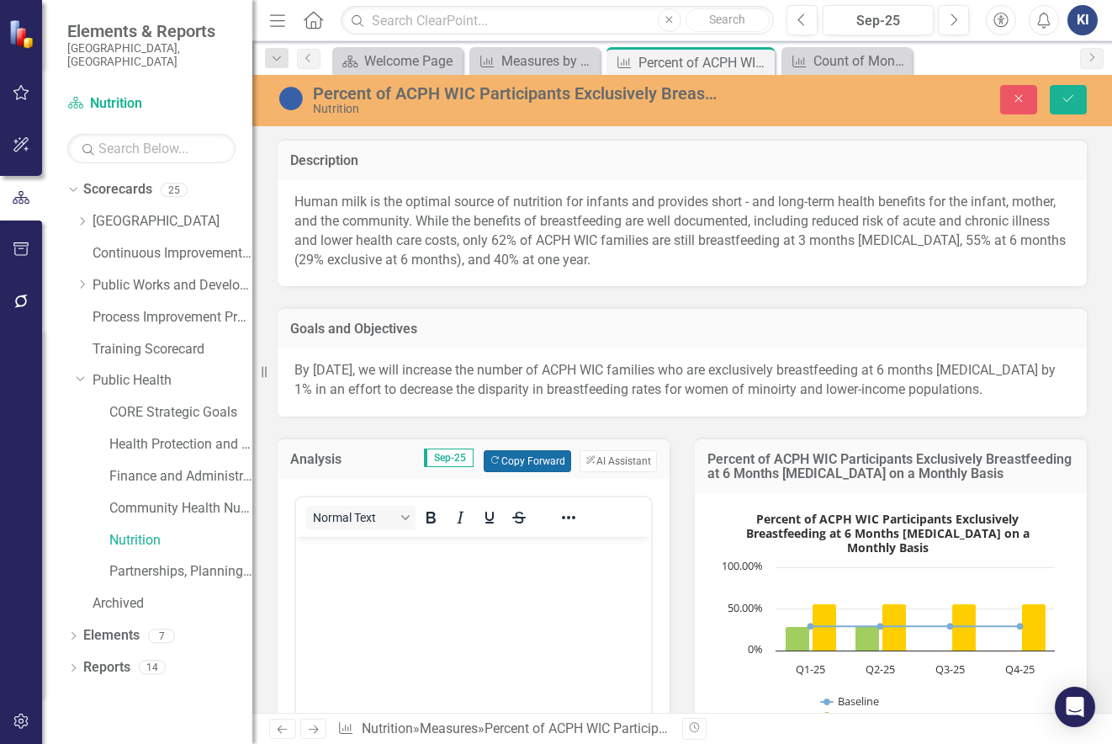
click at [543, 472] on button "Copy Forward Copy Forward" at bounding box center [527, 461] width 87 height 22
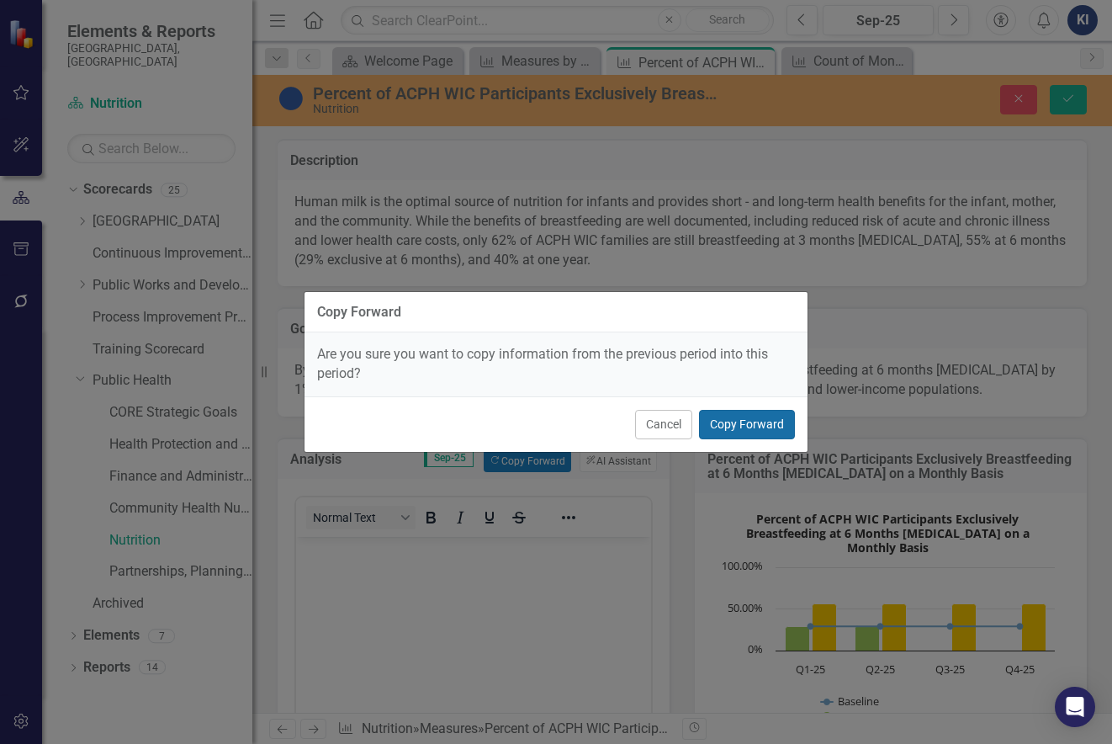
click at [734, 428] on button "Copy Forward" at bounding box center [747, 424] width 96 height 29
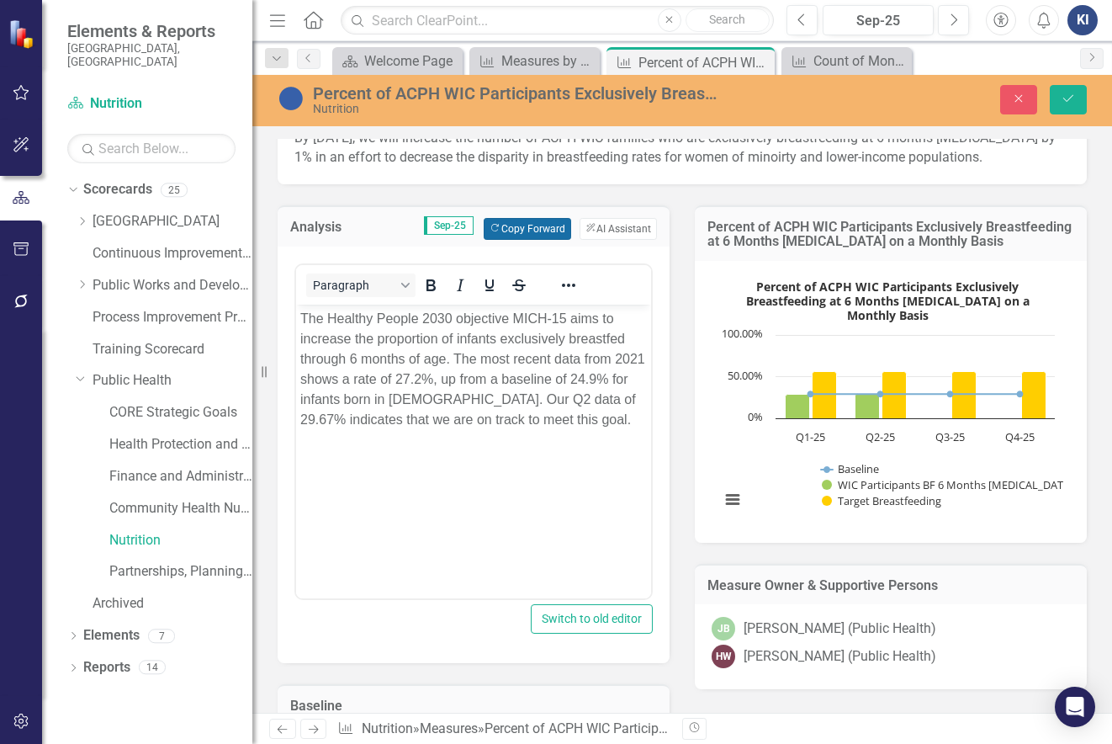
scroll to position [252, 0]
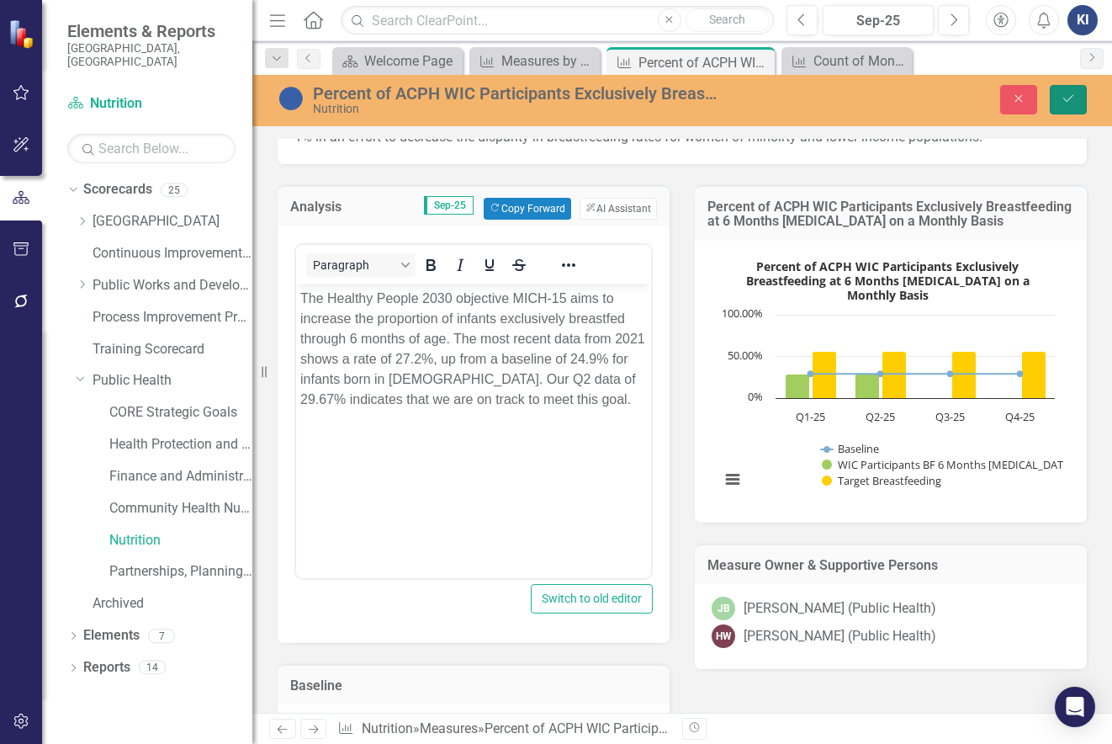
click at [1079, 102] on button "Save" at bounding box center [1068, 99] width 37 height 29
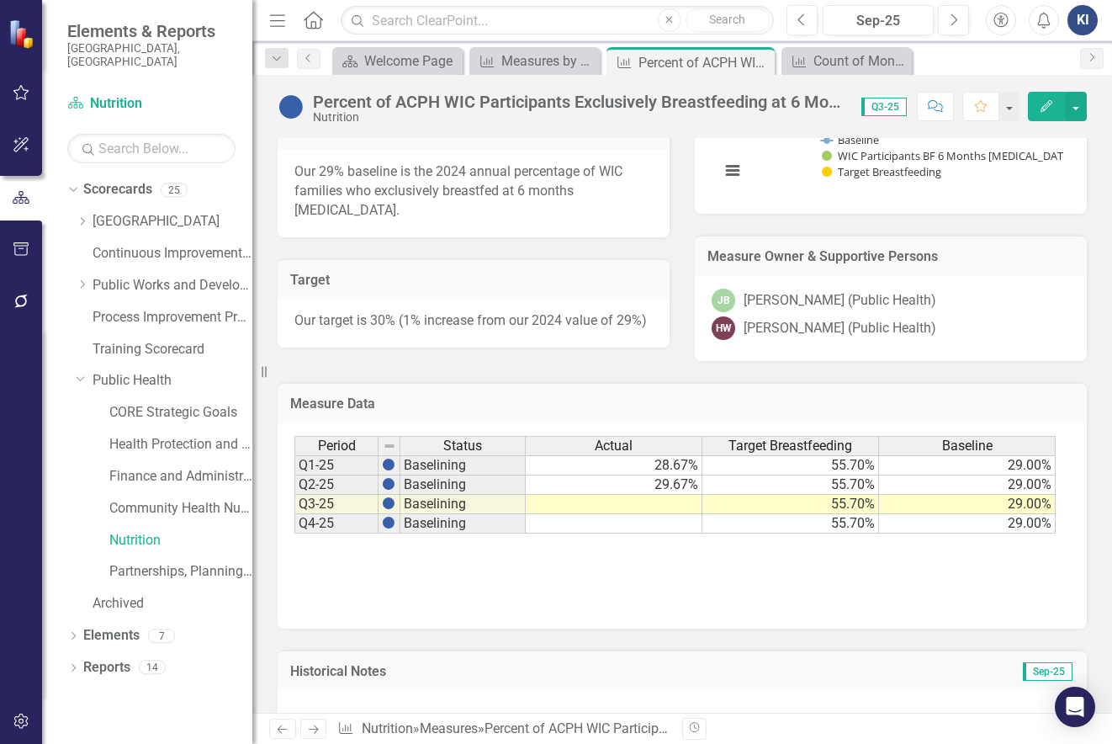
scroll to position [589, 0]
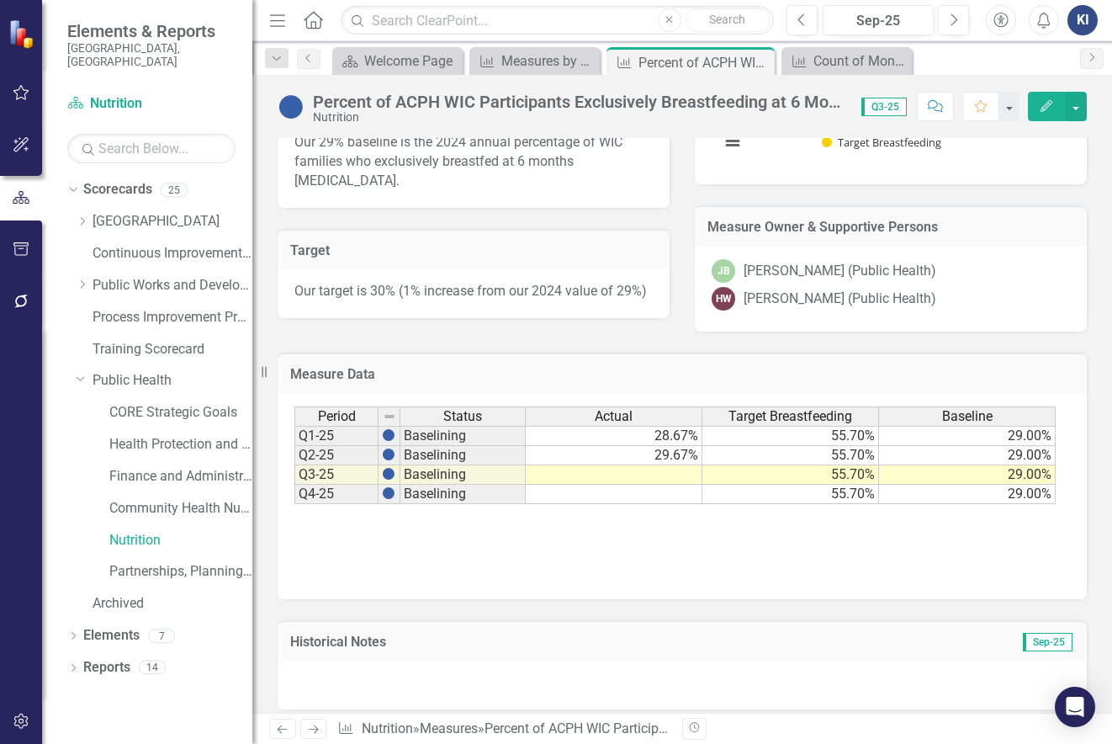
click at [668, 485] on td at bounding box center [614, 474] width 177 height 19
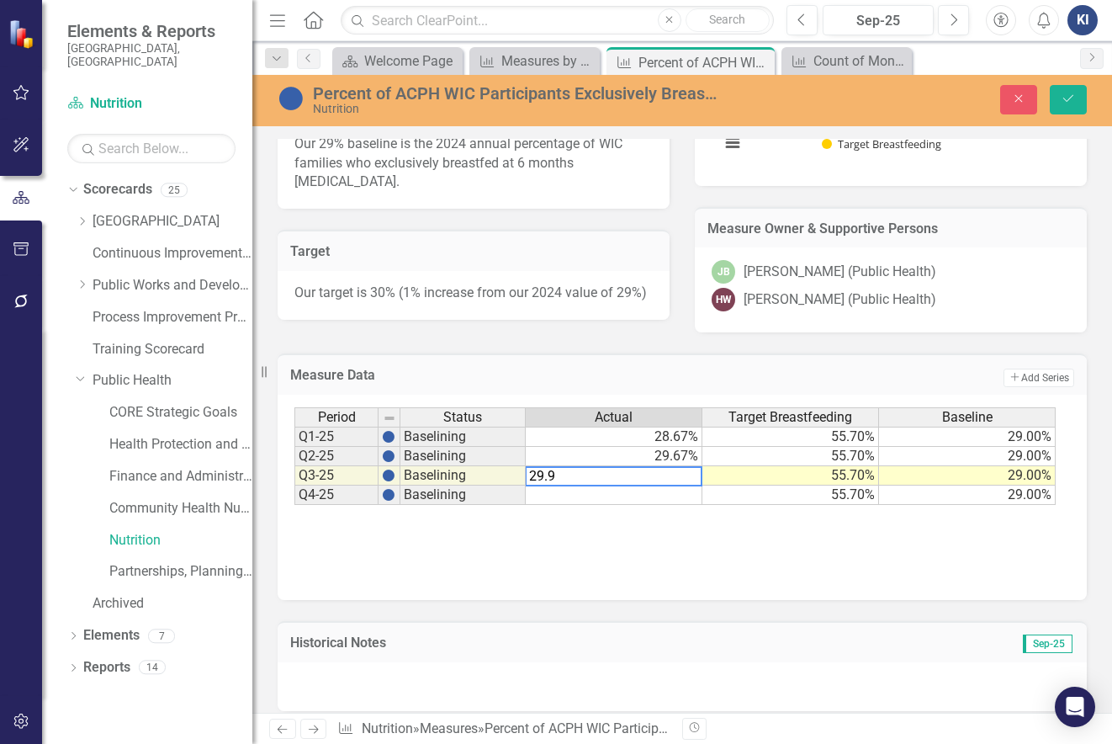
type textarea "29.99"
click at [881, 575] on div "Period Status Actual Target Breastfeeding Baseline Q1-25 Baselining 28.67% 55.7…" at bounding box center [682, 491] width 776 height 168
click at [1065, 96] on icon "Save" at bounding box center [1068, 99] width 15 height 12
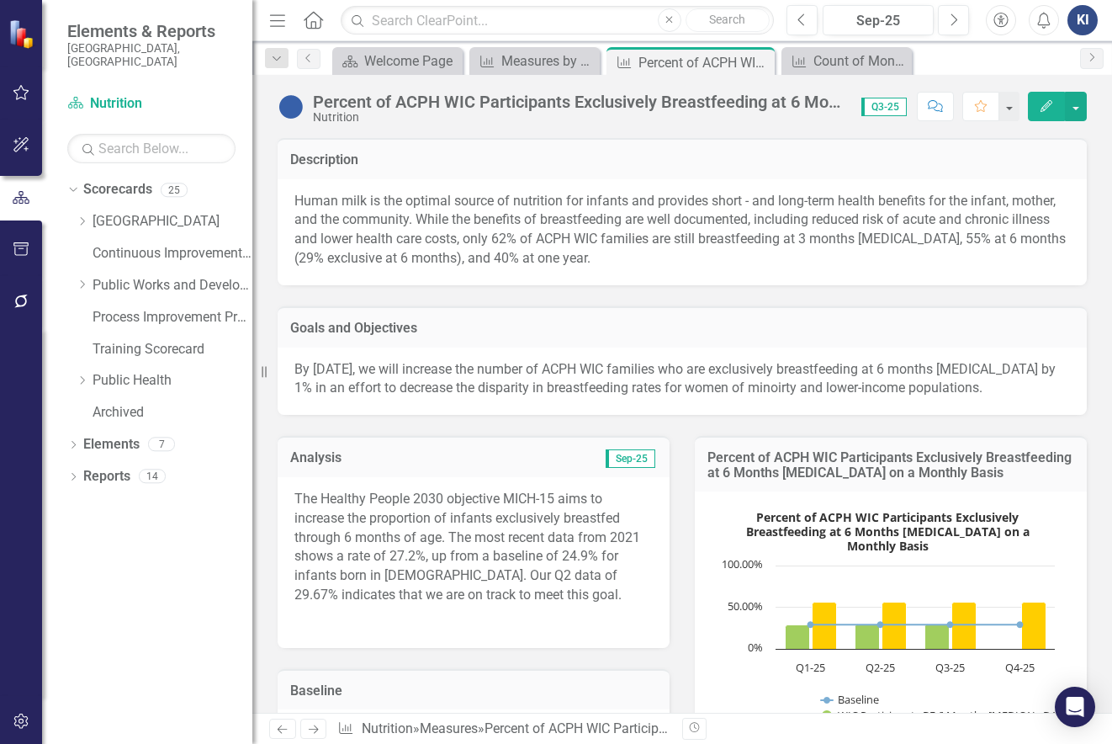
scroll to position [84, 0]
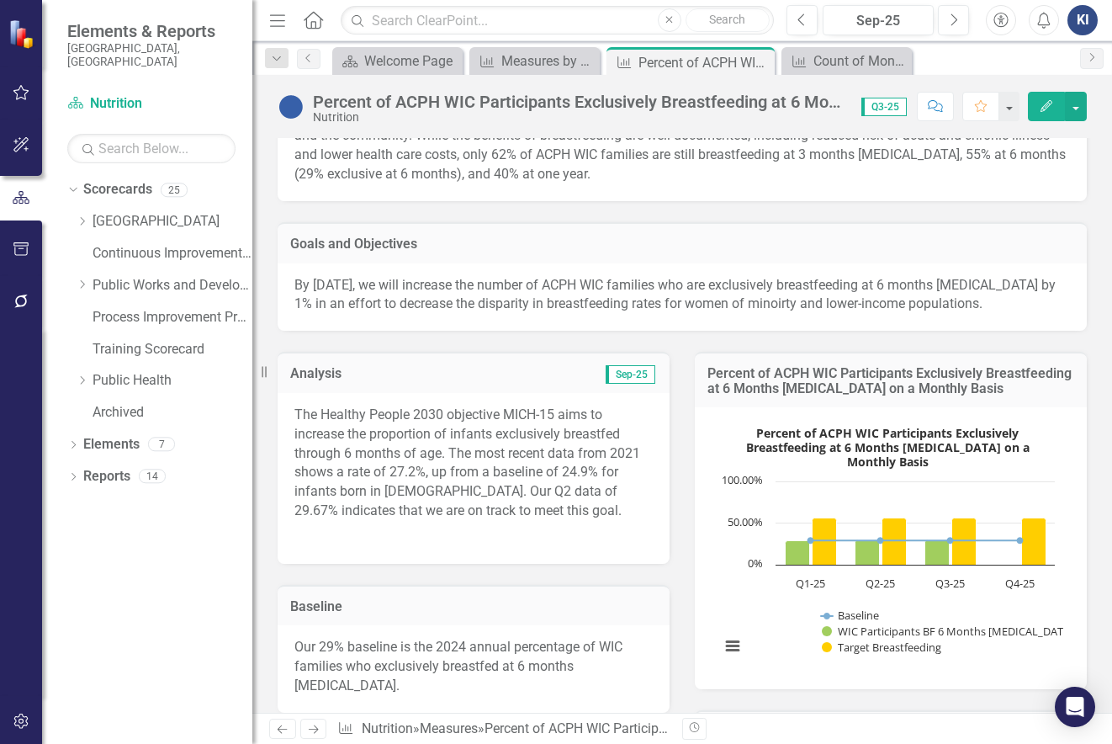
click at [488, 524] on p "The Healthy People 2030 objective MICH-15 aims to increase the proportion of in…" at bounding box center [473, 465] width 358 height 119
click at [467, 511] on p "The Healthy People 2030 objective MICH-15 aims to increase the proportion of in…" at bounding box center [473, 465] width 358 height 119
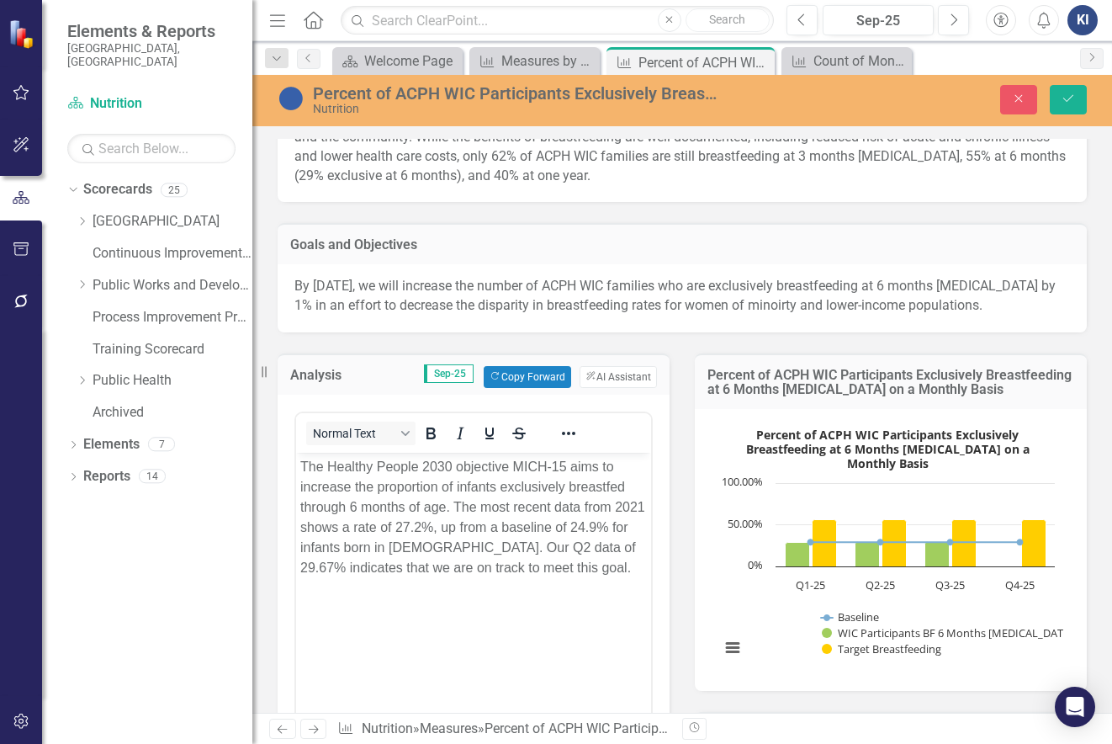
scroll to position [0, 0]
click at [531, 547] on p "The Healthy People 2030 objective MICH-15 aims to increase the proportion of in…" at bounding box center [473, 516] width 347 height 121
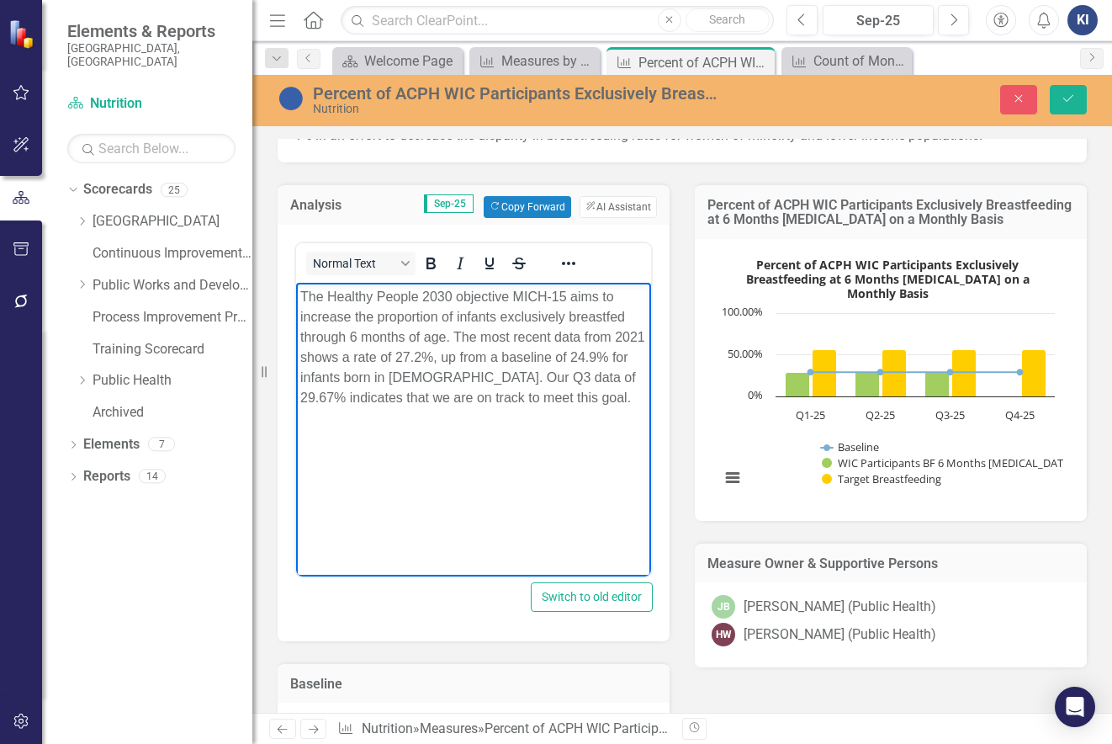
scroll to position [252, 0]
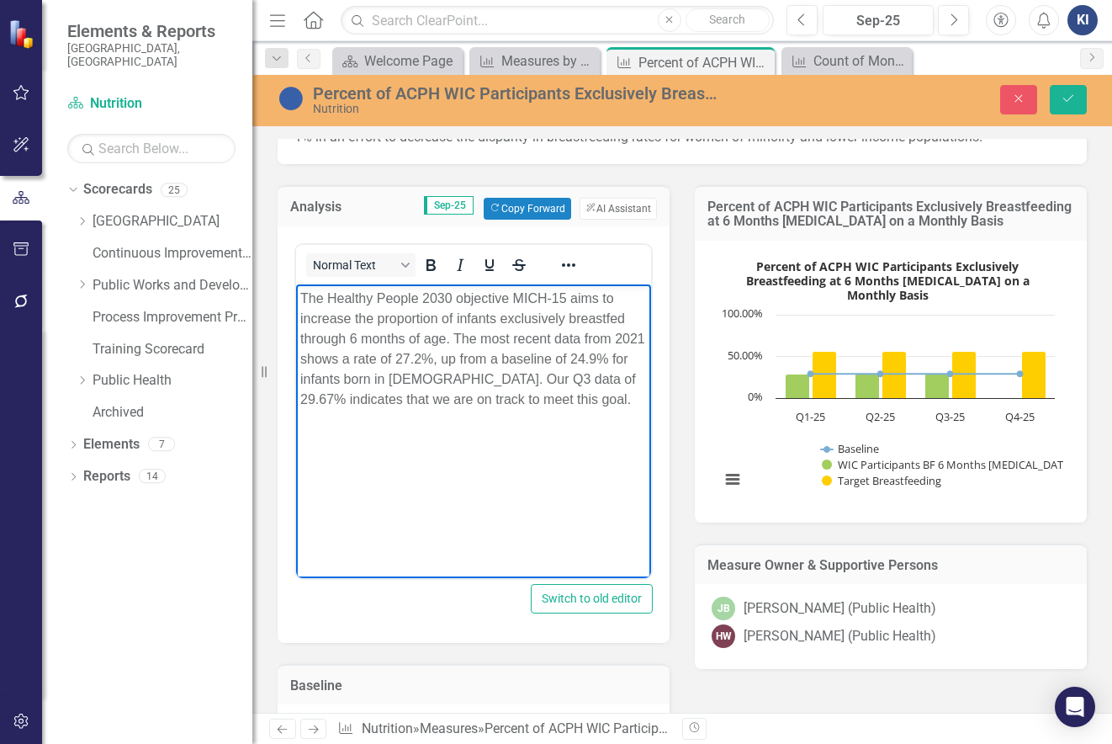
click at [612, 375] on p "The Healthy People 2030 objective MICH-15 aims to increase the proportion of in…" at bounding box center [473, 348] width 347 height 121
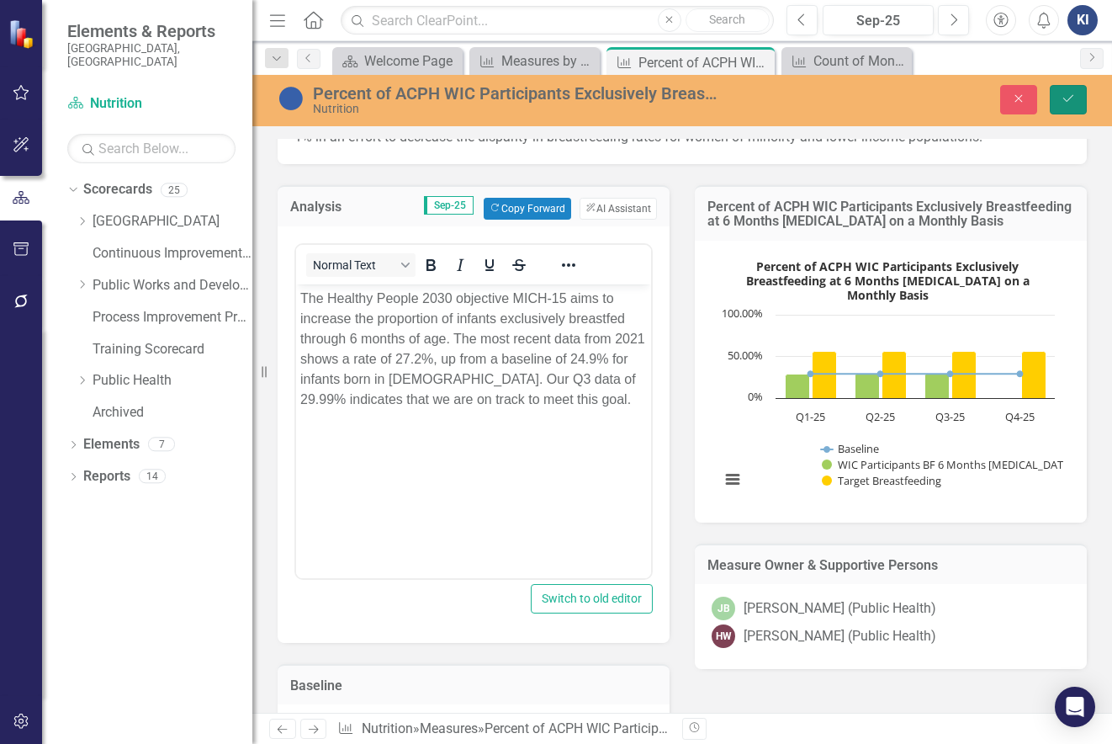
click at [1075, 92] on button "Save" at bounding box center [1068, 99] width 37 height 29
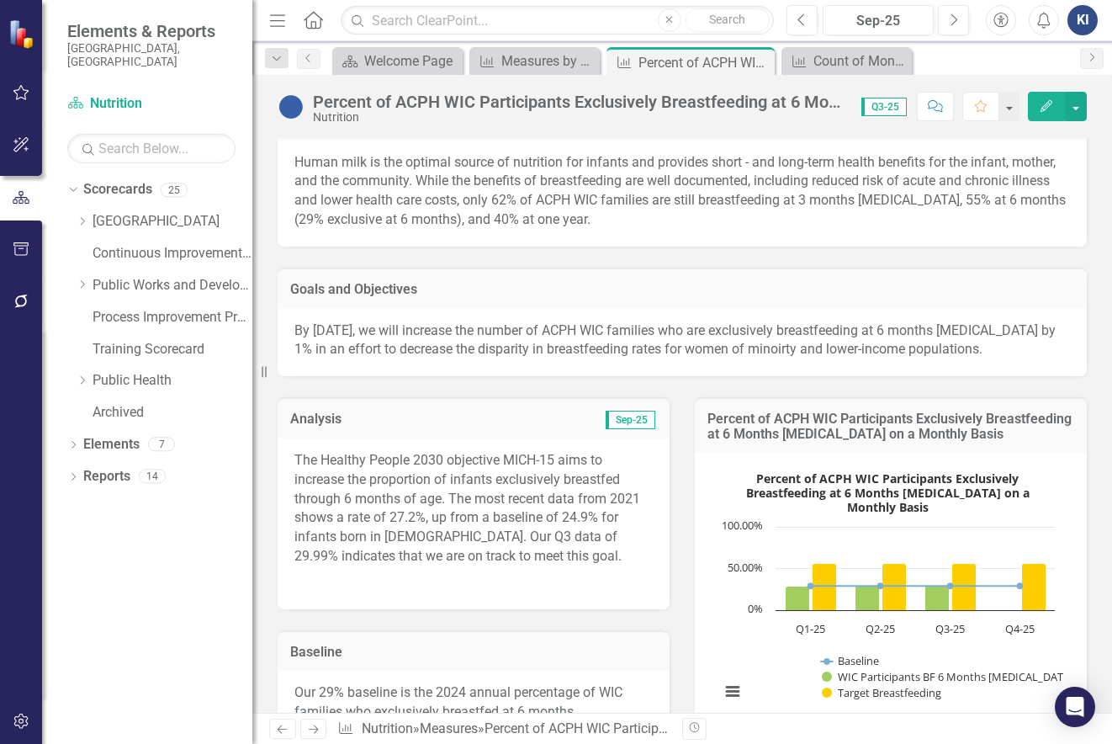
scroll to position [0, 0]
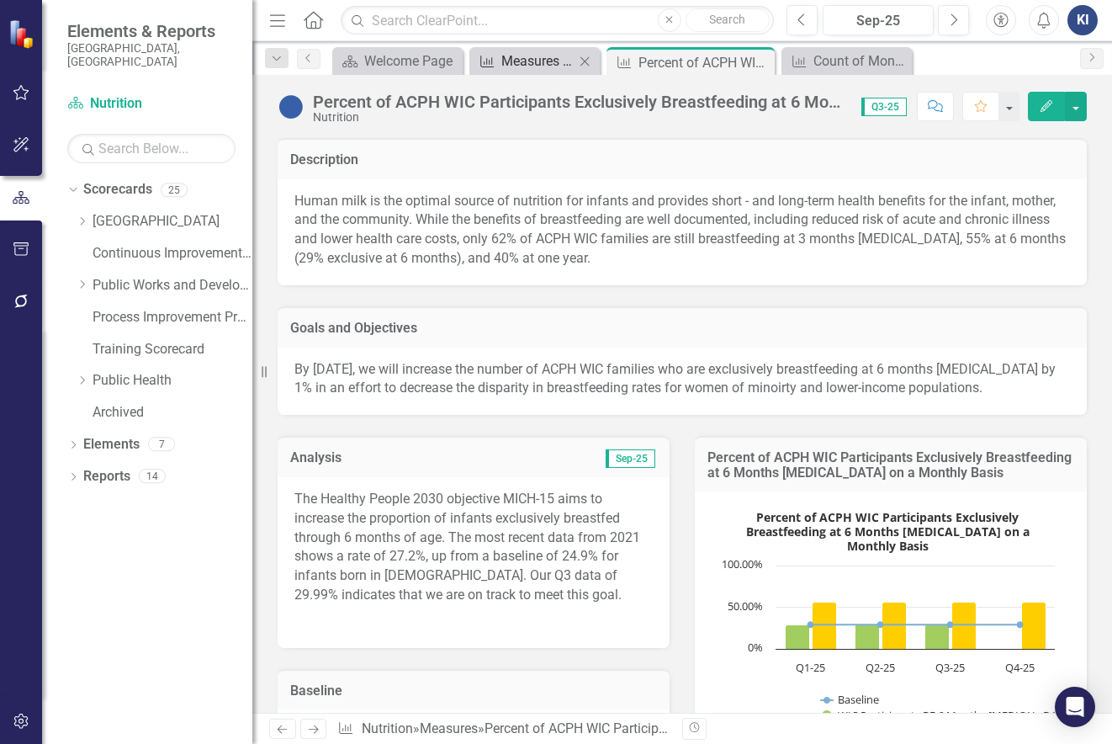
click at [537, 67] on div "Measures by Objective" at bounding box center [537, 60] width 73 height 21
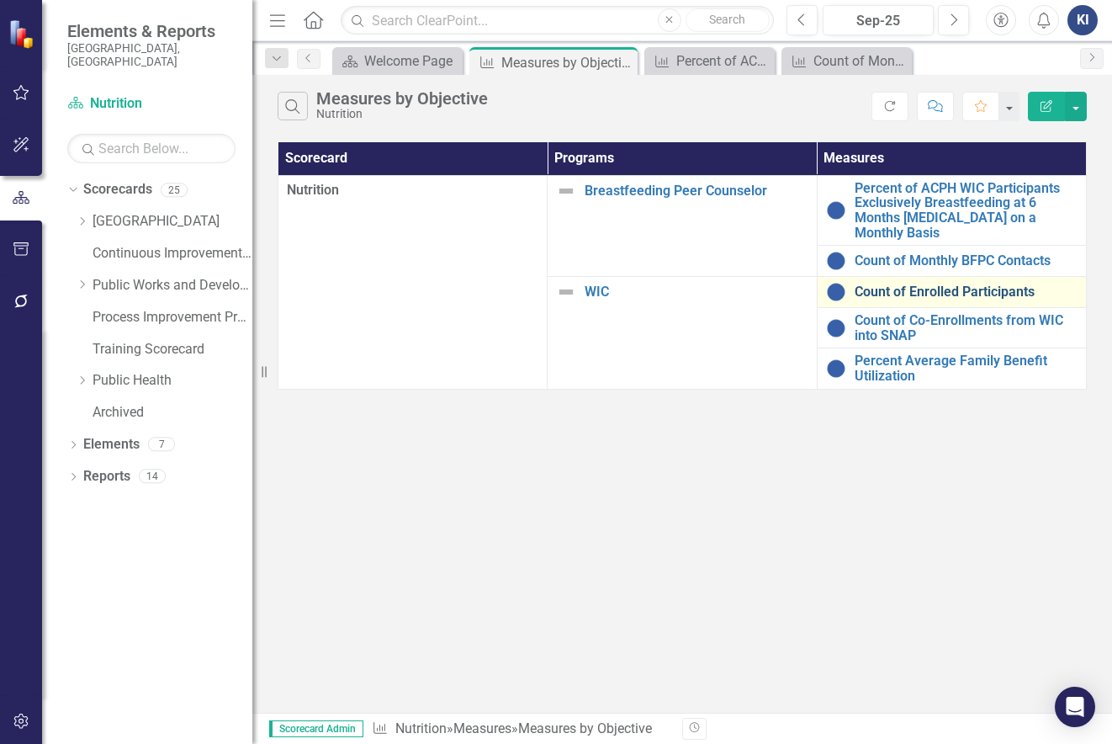
click at [864, 288] on link "Count of Enrolled Participants" at bounding box center [966, 291] width 223 height 15
